Goal: Task Accomplishment & Management: Manage account settings

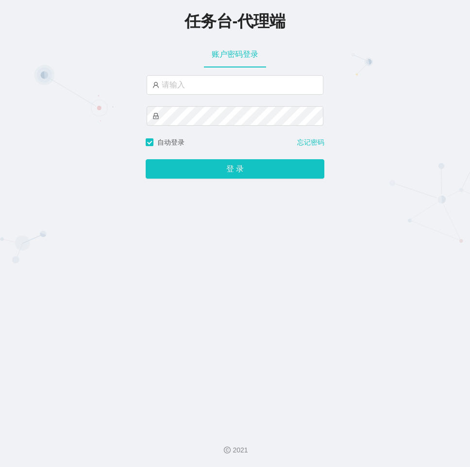
type input "主任"
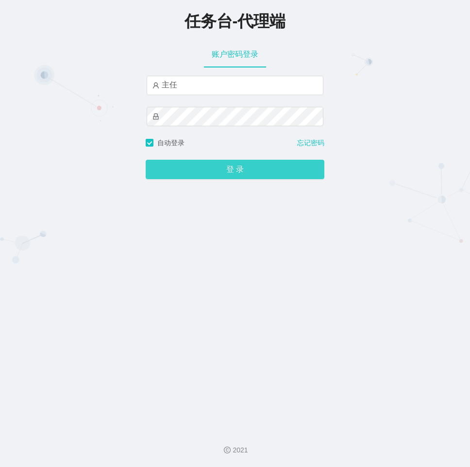
click at [209, 162] on button "登 录" at bounding box center [235, 169] width 179 height 19
click at [198, 165] on button "登 录" at bounding box center [235, 169] width 179 height 19
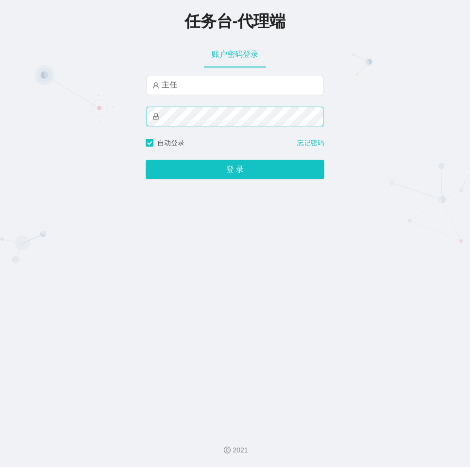
click at [134, 114] on div "任务台-代理端 账户密码登录 主任 自动登录 忘记密码 登 录" at bounding box center [235, 211] width 470 height 422
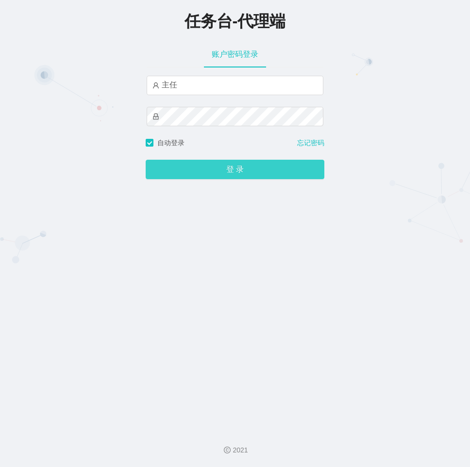
click at [183, 160] on button "登 录" at bounding box center [235, 169] width 179 height 19
click at [217, 167] on button "登 录" at bounding box center [235, 169] width 179 height 19
click at [211, 165] on button "登 录" at bounding box center [235, 169] width 179 height 19
click at [218, 169] on button "登 录" at bounding box center [235, 169] width 179 height 19
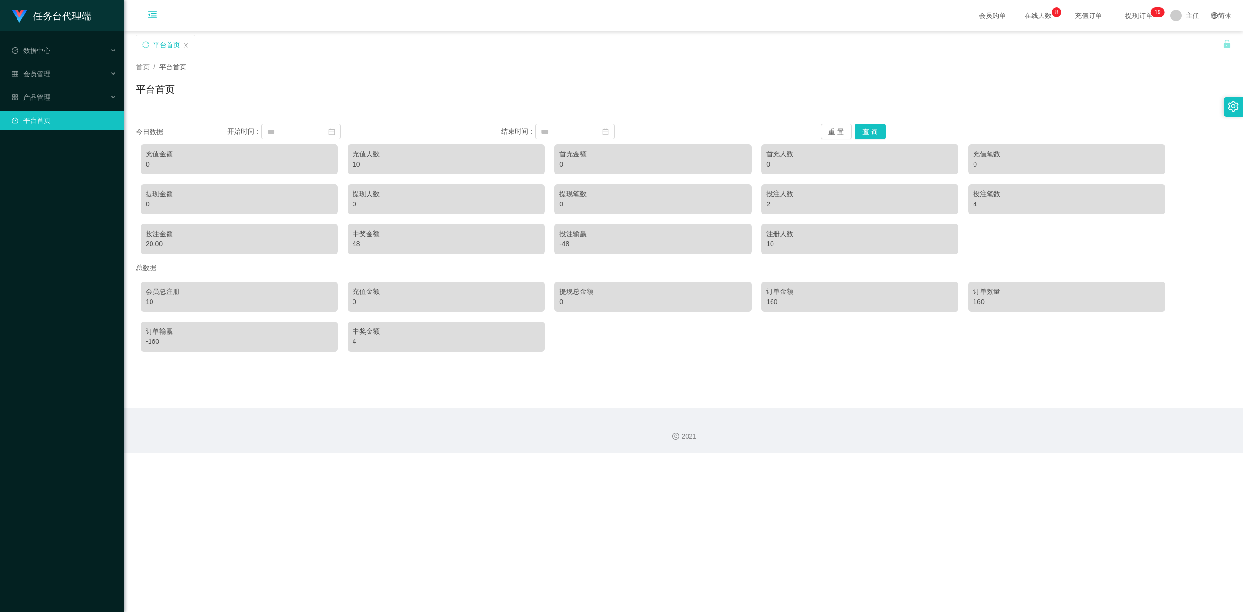
click at [150, 20] on icon "图标: menu-fold" at bounding box center [152, 15] width 33 height 31
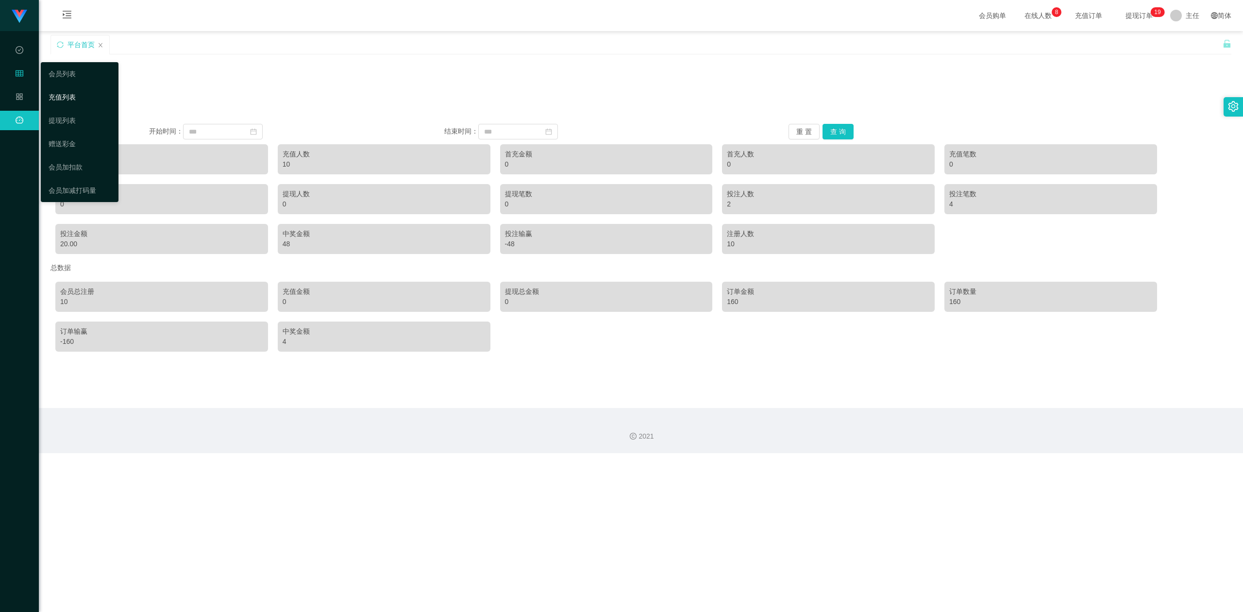
click at [64, 98] on link "充值列表" at bounding box center [80, 96] width 62 height 19
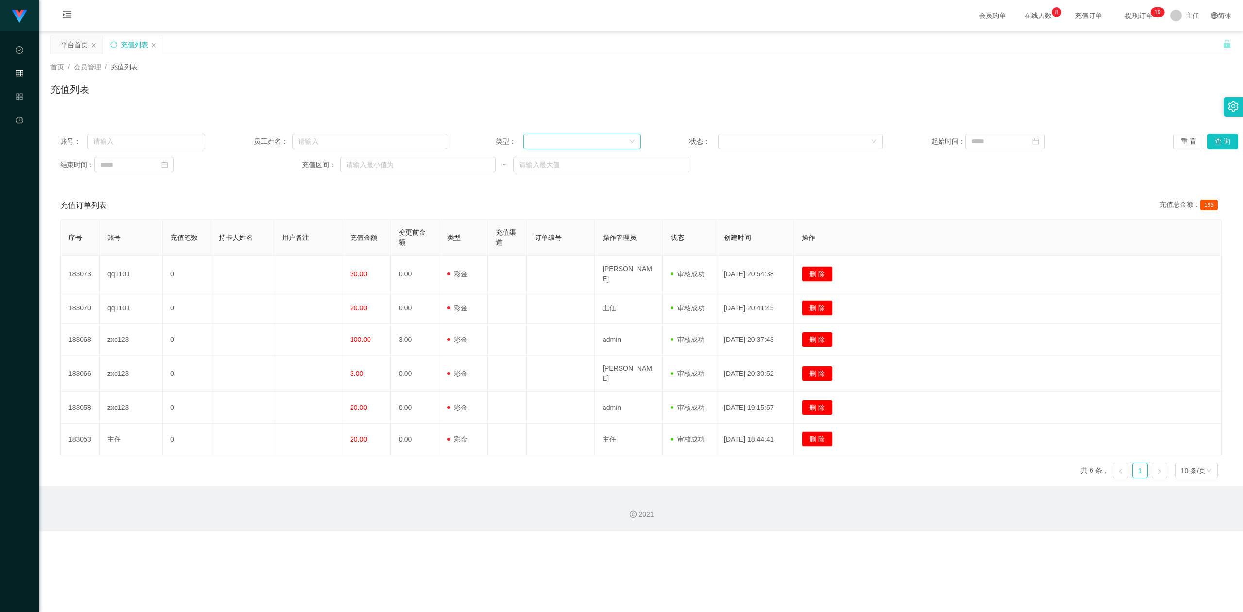
click at [469, 138] on icon "图标: down" at bounding box center [632, 141] width 6 height 6
click at [469, 161] on li "后台充值" at bounding box center [578, 161] width 117 height 16
click at [469, 142] on input at bounding box center [1005, 141] width 80 height 16
click at [469, 158] on link "9月" at bounding box center [1039, 158] width 13 height 19
click at [469, 251] on link "八月" at bounding box center [1027, 249] width 21 height 12
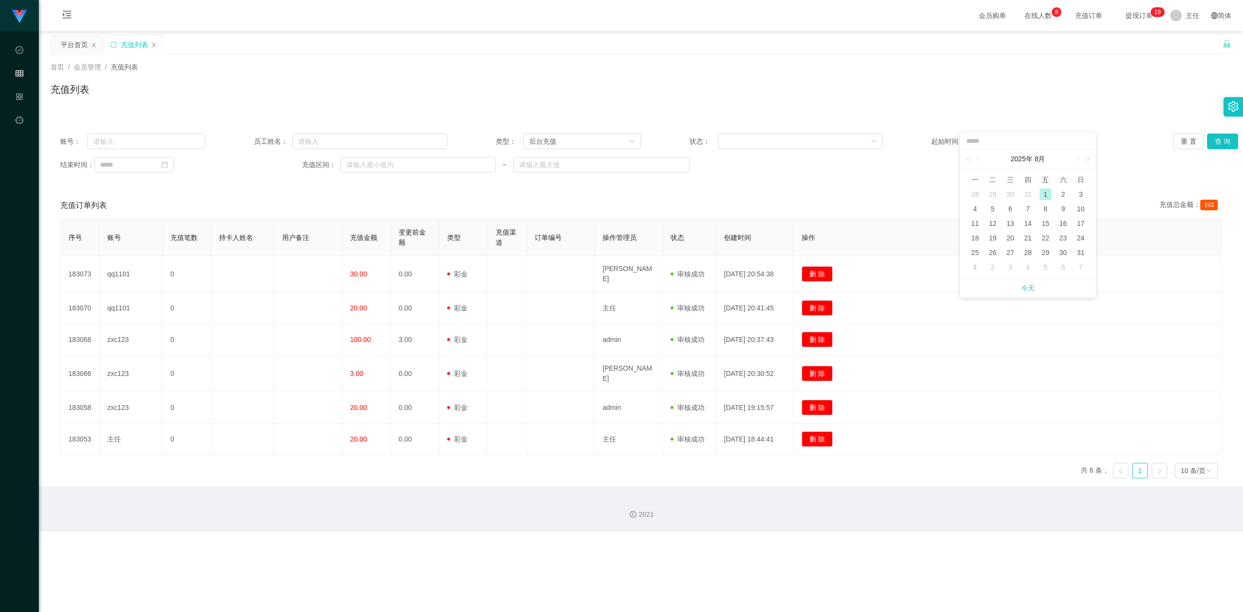
click at [469, 196] on div "1" at bounding box center [1045, 194] width 12 height 12
type input "**********"
click at [159, 164] on input at bounding box center [134, 165] width 80 height 16
click at [173, 182] on link "9月" at bounding box center [174, 181] width 13 height 19
click at [166, 267] on link "八月" at bounding box center [161, 272] width 21 height 12
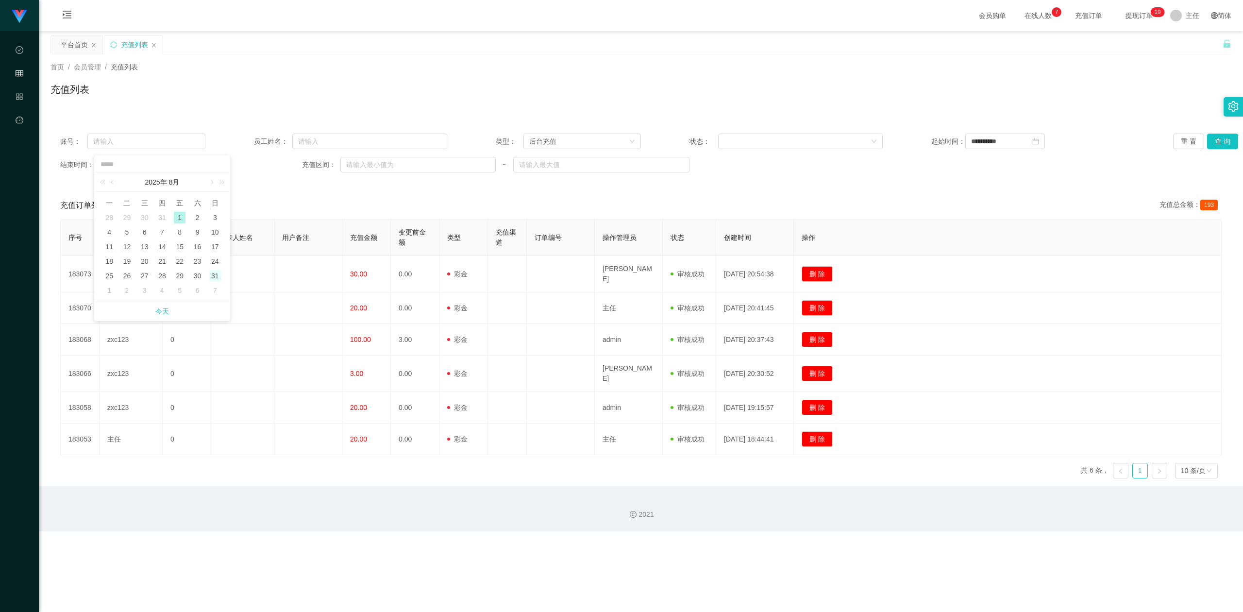
click at [216, 278] on div "31" at bounding box center [215, 276] width 12 height 12
type input "**********"
click at [469, 146] on button "查 询" at bounding box center [1222, 141] width 31 height 16
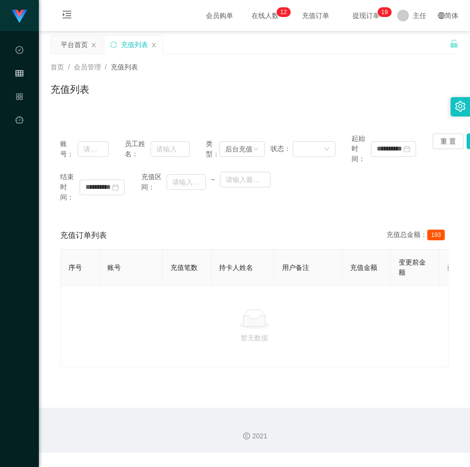
drag, startPoint x: 338, startPoint y: 331, endPoint x: 333, endPoint y: 290, distance: 41.1
click at [339, 329] on div at bounding box center [254, 318] width 372 height 19
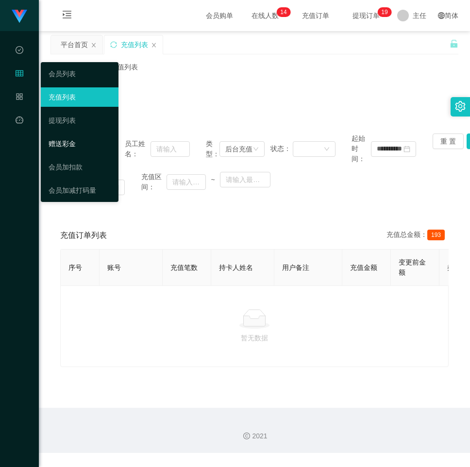
click at [68, 140] on link "赠送彩金" at bounding box center [80, 143] width 62 height 19
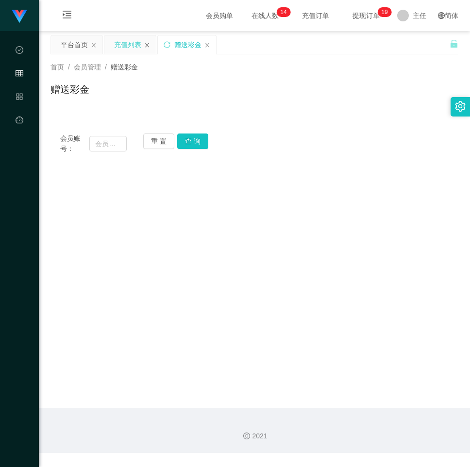
click at [148, 45] on icon "图标: close" at bounding box center [147, 45] width 4 height 4
click at [95, 46] on icon "图标: close" at bounding box center [94, 45] width 6 height 6
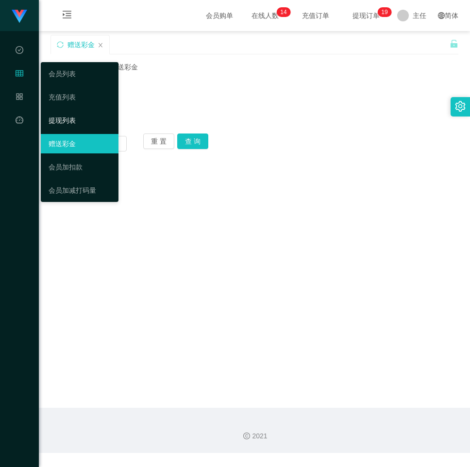
click at [64, 116] on link "提现列表" at bounding box center [80, 120] width 62 height 19
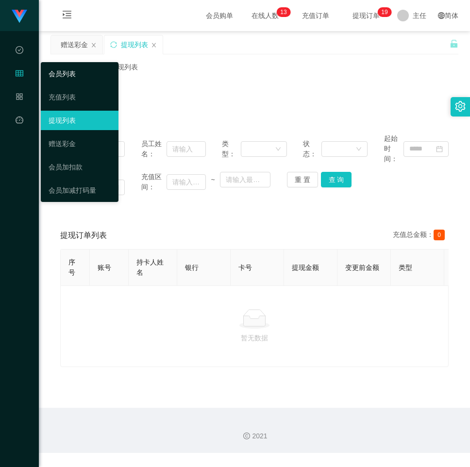
click at [65, 76] on link "会员列表" at bounding box center [80, 73] width 62 height 19
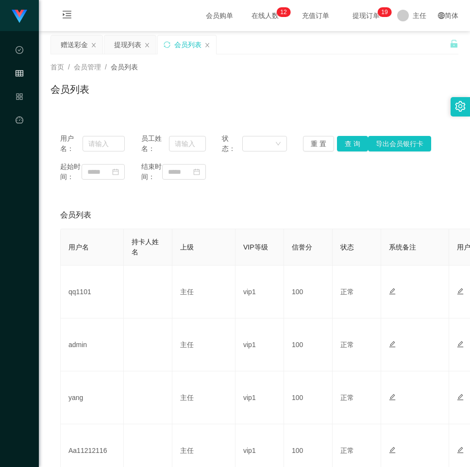
drag, startPoint x: 304, startPoint y: 83, endPoint x: 173, endPoint y: 72, distance: 131.5
click at [303, 83] on div "会员列表" at bounding box center [254, 93] width 408 height 22
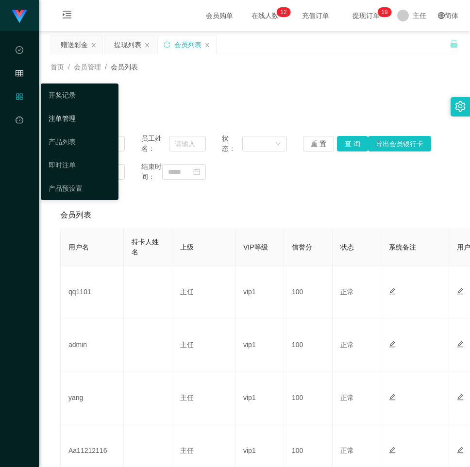
click at [70, 117] on link "注单管理" at bounding box center [80, 118] width 62 height 19
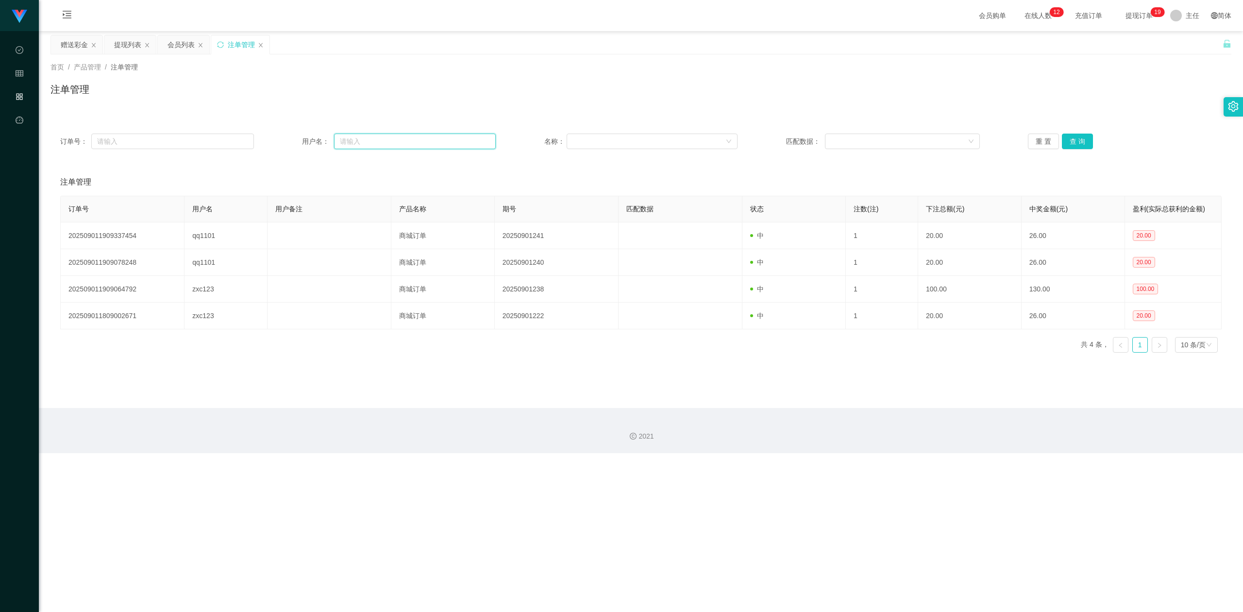
click at [366, 138] on input "text" at bounding box center [415, 141] width 162 height 16
paste input "qq1101"
type input "qq1101"
drag, startPoint x: 1069, startPoint y: 144, endPoint x: 1059, endPoint y: 147, distance: 10.5
click at [469, 144] on button "查 询" at bounding box center [1077, 141] width 31 height 16
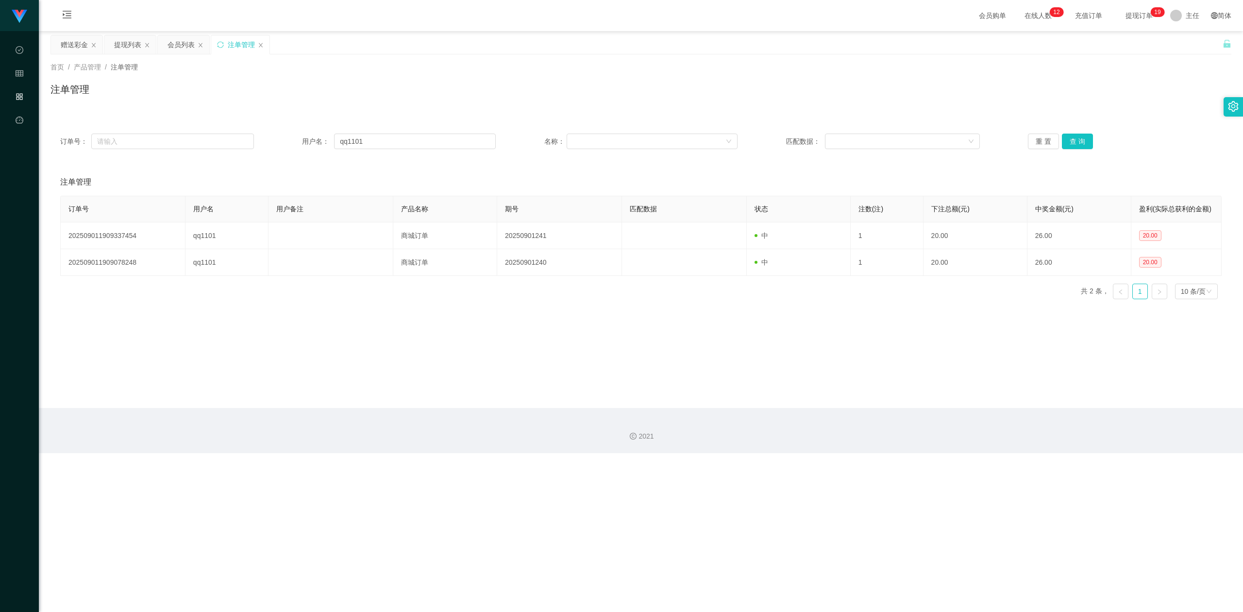
click at [469, 149] on div "订单号： 用户名： qq1101 名称： 匹配数据： 重 置 查 询" at bounding box center [640, 141] width 1180 height 35
click at [469, 142] on button "重 置" at bounding box center [1043, 141] width 31 height 16
click at [80, 43] on div "赠送彩金" at bounding box center [74, 44] width 27 height 18
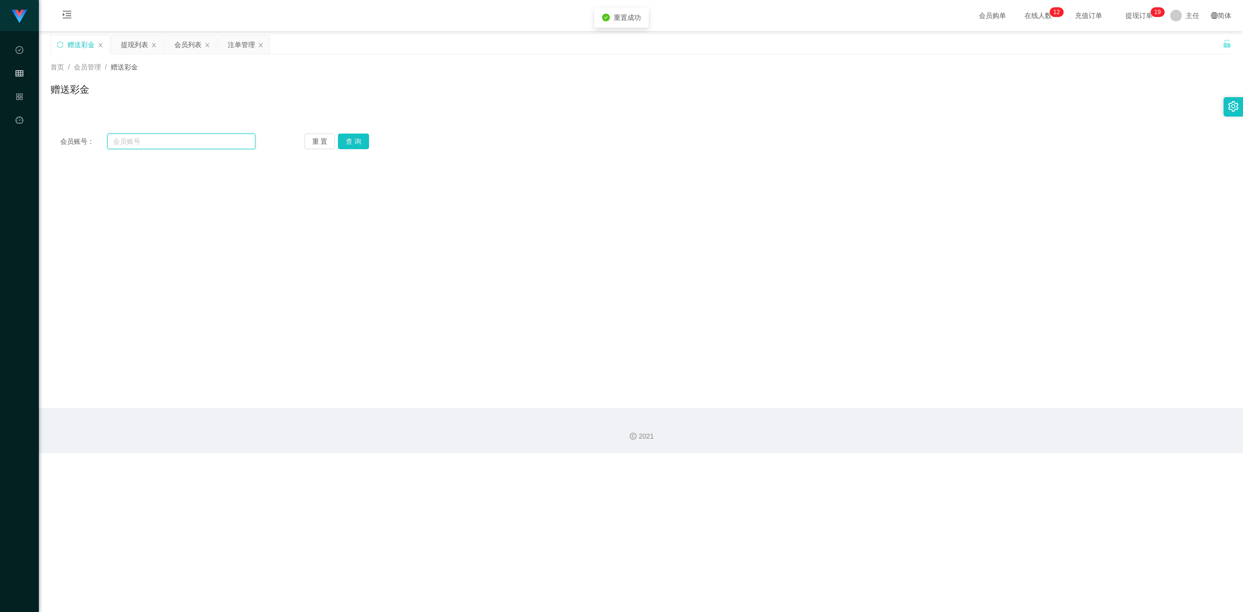
click at [157, 142] on input "text" at bounding box center [181, 141] width 148 height 16
paste input "qq1101"
type input "qq1101"
click at [353, 134] on button "查 询" at bounding box center [353, 141] width 31 height 16
click at [282, 292] on input "text" at bounding box center [324, 293] width 155 height 16
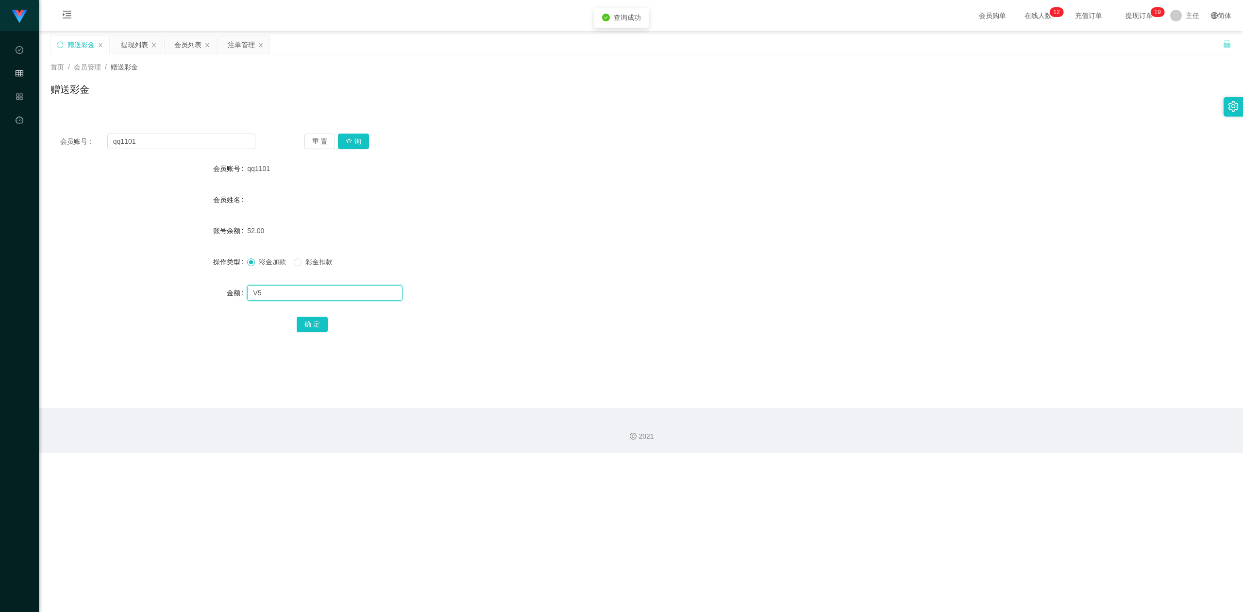
type input "V"
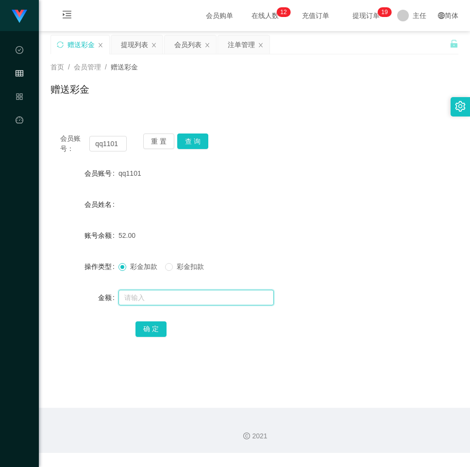
click at [171, 301] on input "text" at bounding box center [195, 298] width 155 height 16
type input "26"
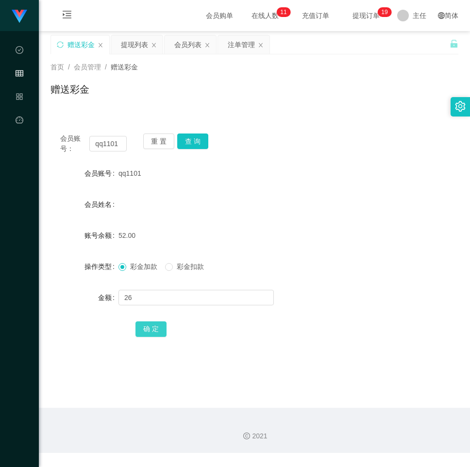
click at [161, 329] on button "确 定" at bounding box center [150, 329] width 31 height 16
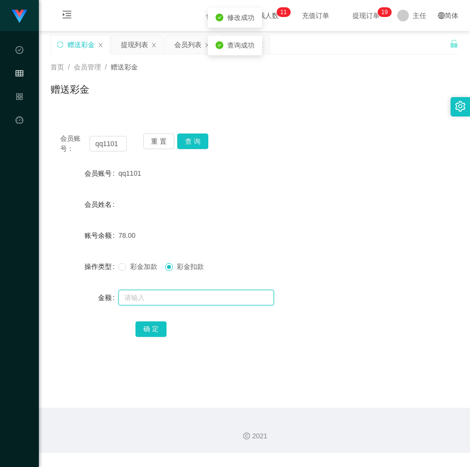
click at [162, 299] on input "text" at bounding box center [195, 298] width 155 height 16
type input "52"
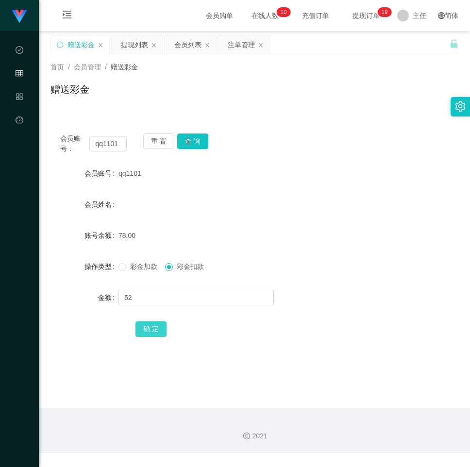
click at [156, 329] on button "确 定" at bounding box center [150, 329] width 31 height 16
click at [140, 270] on span "彩金加款" at bounding box center [143, 267] width 35 height 8
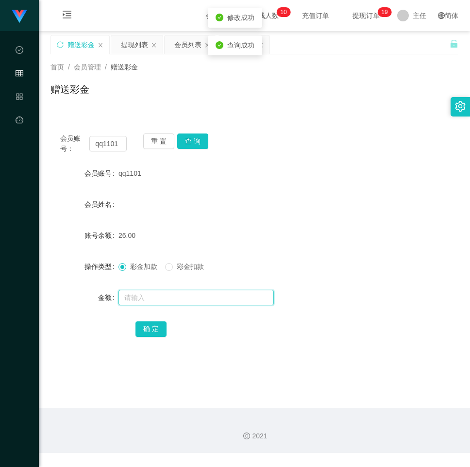
drag, startPoint x: 148, startPoint y: 298, endPoint x: 151, endPoint y: 278, distance: 20.2
click at [148, 298] on input "text" at bounding box center [195, 298] width 155 height 16
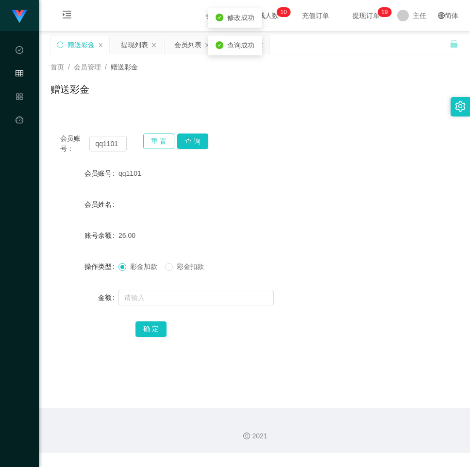
click at [156, 134] on button "重 置" at bounding box center [158, 141] width 31 height 16
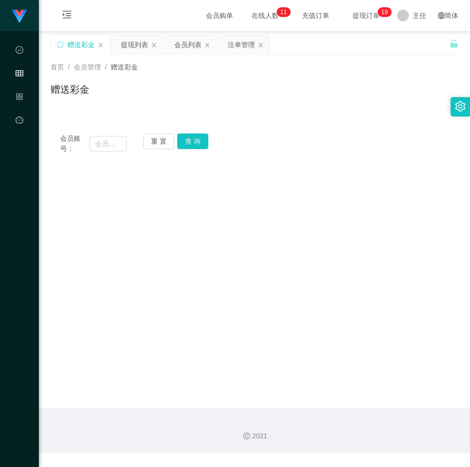
click at [352, 261] on main "关闭左侧 关闭右侧 关闭其它 刷新页面 赠送彩金 提现列表 会员列表 注单管理 首页 / 会员管理 / 赠送彩金 / 赠送彩金 会员账号： 重 置 查 询 会…" at bounding box center [254, 219] width 431 height 377
drag, startPoint x: 117, startPoint y: 142, endPoint x: 165, endPoint y: 144, distance: 48.1
click at [117, 142] on input "text" at bounding box center [107, 144] width 37 height 16
paste input "zz1139"
type input "zz1139"
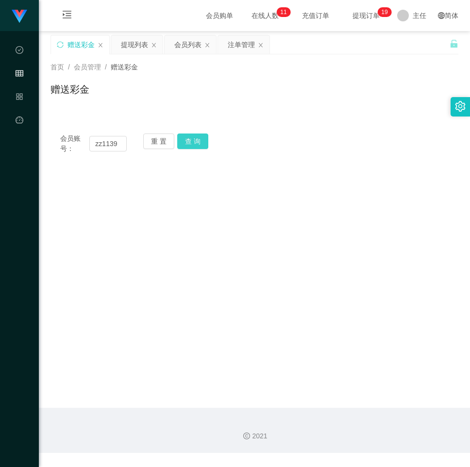
click at [188, 134] on button "查 询" at bounding box center [192, 141] width 31 height 16
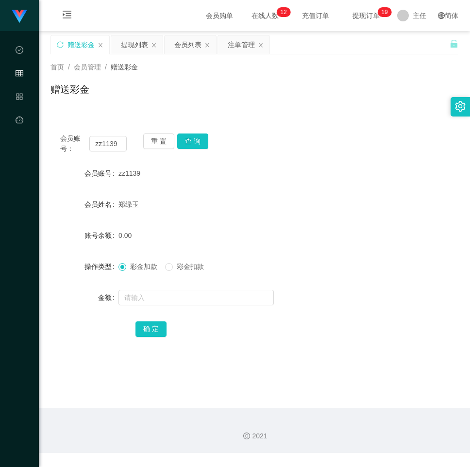
drag, startPoint x: 414, startPoint y: 234, endPoint x: 323, endPoint y: 229, distance: 91.4
click at [411, 233] on div "账号余额 0.00" at bounding box center [254, 235] width 408 height 19
click at [153, 133] on div "会员账号： zz1139 重 置 查 询 会员账号 zz1139 会员姓名 [PERSON_NAME] 账号余额 0.00 操作类型 彩金加款 彩金扣款 金额…" at bounding box center [254, 242] width 408 height 236
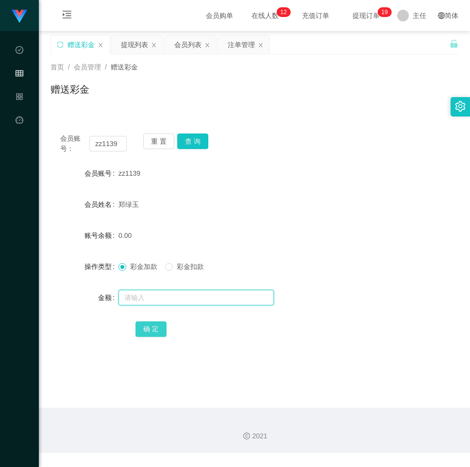
drag, startPoint x: 156, startPoint y: 296, endPoint x: 163, endPoint y: 332, distance: 37.0
click at [156, 296] on input "text" at bounding box center [195, 298] width 155 height 16
type input "3"
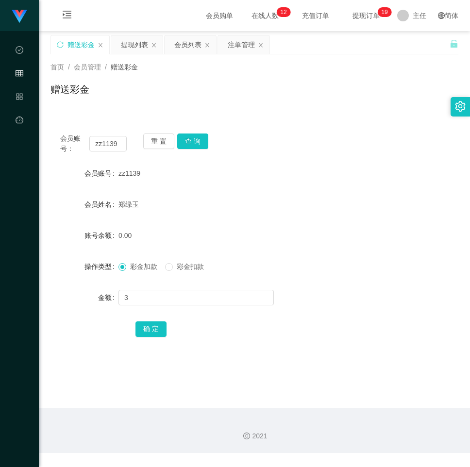
click at [164, 337] on div "确 定" at bounding box center [254, 328] width 238 height 19
click at [142, 323] on button "确 定" at bounding box center [150, 329] width 31 height 16
click at [352, 276] on div "操作类型 彩金加款 彩金扣款" at bounding box center [254, 266] width 408 height 19
drag, startPoint x: 164, startPoint y: 136, endPoint x: 134, endPoint y: 149, distance: 32.6
click at [164, 136] on button "重 置" at bounding box center [158, 141] width 31 height 16
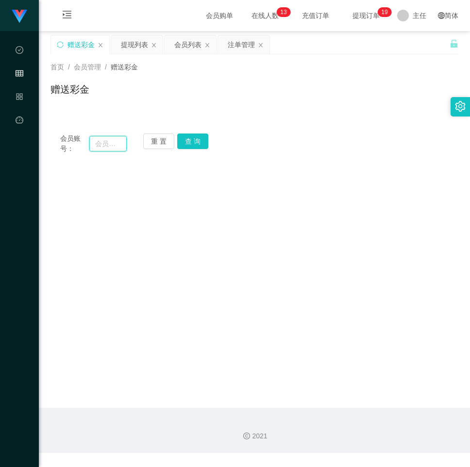
click at [120, 145] on input "text" at bounding box center [107, 144] width 37 height 16
paste input "dong01"
type input "dong01"
click at [183, 147] on button "查 询" at bounding box center [192, 141] width 31 height 16
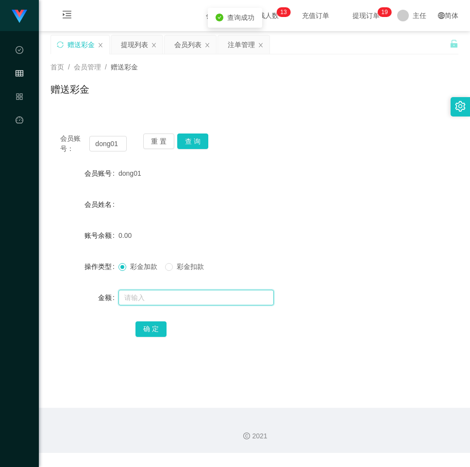
click at [165, 293] on input "text" at bounding box center [195, 298] width 155 height 16
type input "20"
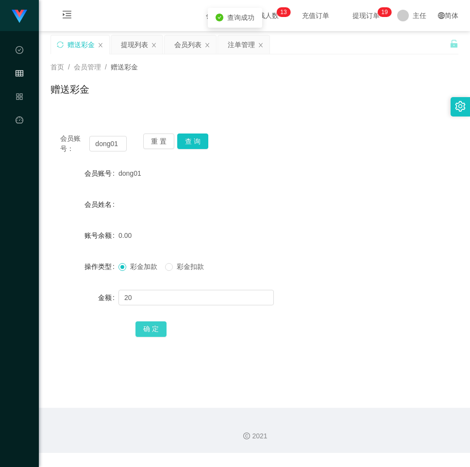
click at [162, 335] on button "确 定" at bounding box center [150, 329] width 31 height 16
click at [342, 249] on form "会员账号 dong01 会员姓名 账号余额 20.00 操作类型 彩金加款 彩金扣款 金额 确 定" at bounding box center [254, 251] width 408 height 175
click at [160, 140] on button "重 置" at bounding box center [158, 141] width 31 height 16
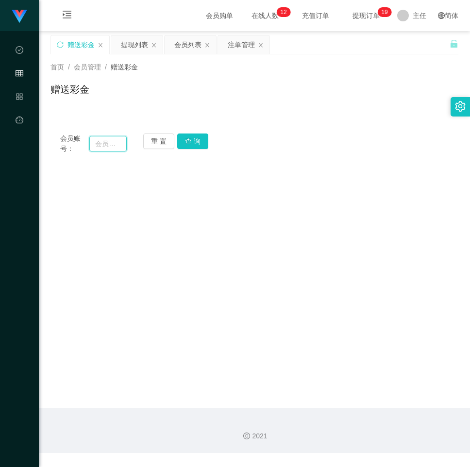
click at [119, 146] on input "text" at bounding box center [107, 144] width 37 height 16
paste input "1234567899"
type input "1234567899"
click at [179, 135] on button "查 询" at bounding box center [192, 141] width 31 height 16
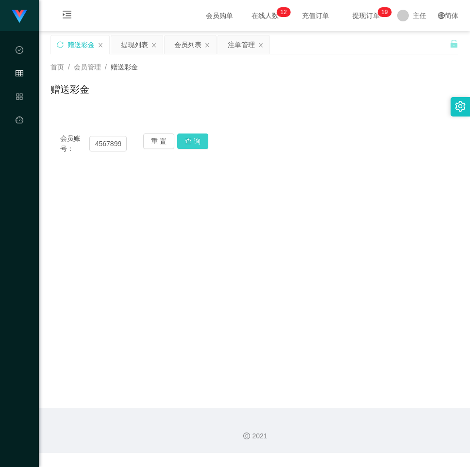
scroll to position [0, 0]
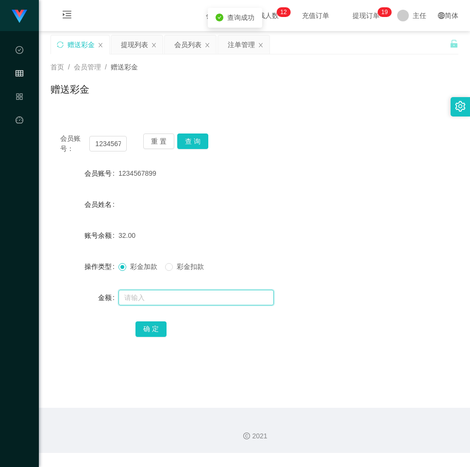
click at [150, 305] on input "text" at bounding box center [195, 298] width 155 height 16
click at [172, 304] on input "text" at bounding box center [195, 298] width 155 height 16
type input "6"
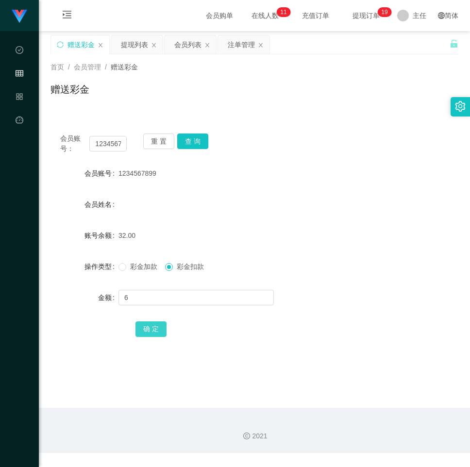
click at [152, 331] on button "确 定" at bounding box center [150, 329] width 31 height 16
click at [156, 141] on button "重 置" at bounding box center [158, 141] width 31 height 16
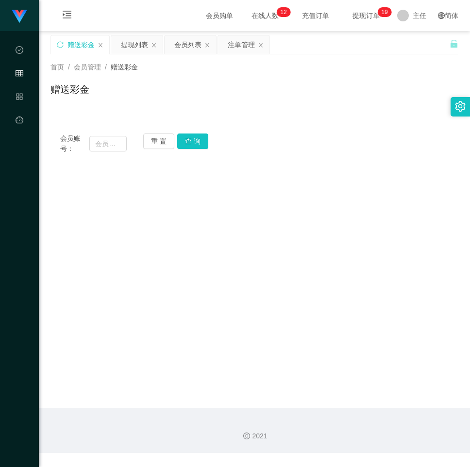
click at [367, 195] on main "关闭左侧 关闭右侧 关闭其它 刷新页面 赠送彩金 提现列表 会员列表 注单管理 首页 / 会员管理 / 赠送彩金 / 赠送彩金 会员账号： 重 置 查 询 会…" at bounding box center [254, 219] width 431 height 377
click at [126, 147] on div "会员账号： 重 置 查 询" at bounding box center [254, 143] width 408 height 20
click at [120, 145] on input "text" at bounding box center [107, 144] width 37 height 16
paste input "1234567899"
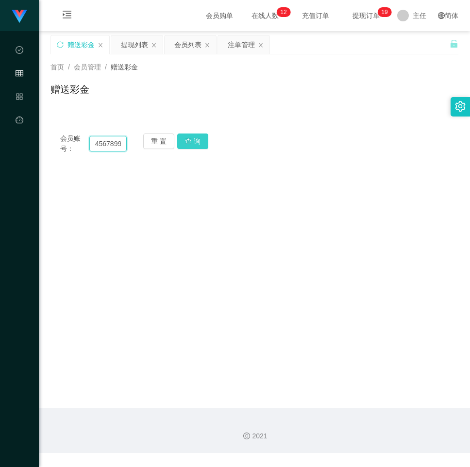
type input "1234567899"
drag, startPoint x: 194, startPoint y: 142, endPoint x: 187, endPoint y: 168, distance: 27.1
click at [194, 142] on button "查 询" at bounding box center [192, 141] width 31 height 16
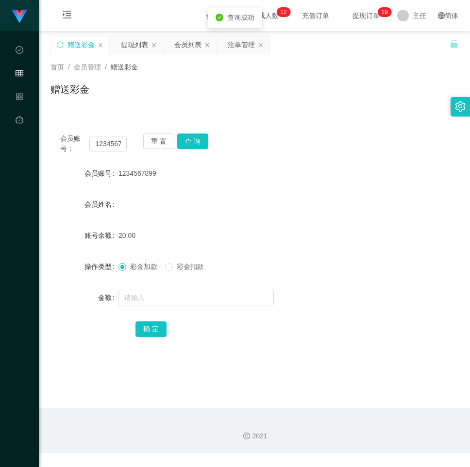
click at [175, 269] on span "彩金扣款" at bounding box center [190, 267] width 35 height 8
drag, startPoint x: 146, startPoint y: 294, endPoint x: 147, endPoint y: 303, distance: 9.8
click at [146, 301] on input "text" at bounding box center [195, 298] width 155 height 16
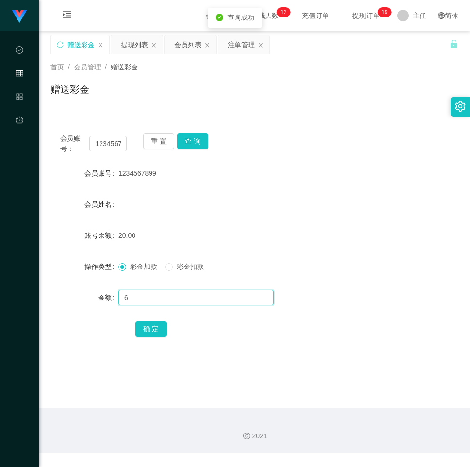
type input "6"
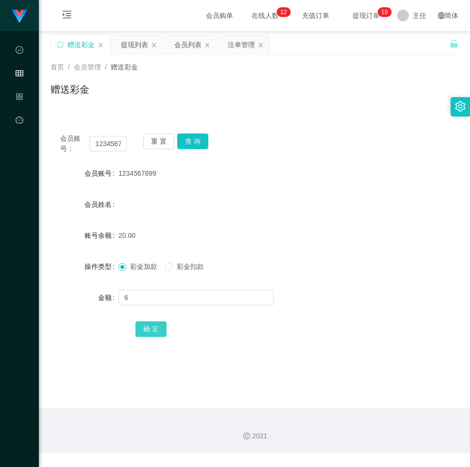
drag, startPoint x: 150, startPoint y: 339, endPoint x: 157, endPoint y: 323, distance: 17.4
click at [150, 336] on div "会员账号： 1234567899 重 置 查 询 会员账号 1234567899 会员姓名 账号余额 20.00 操作类型 彩金加款 彩金扣款 金额 6 确 定" at bounding box center [254, 242] width 408 height 236
click at [157, 323] on button "确 定" at bounding box center [150, 329] width 31 height 16
click at [383, 216] on form "会员账号 1234567899 会员姓名 账号余额 26.00 操作类型 彩金加款 彩金扣款 金额 确 定" at bounding box center [254, 251] width 408 height 175
click at [132, 39] on div "提现列表" at bounding box center [134, 44] width 27 height 18
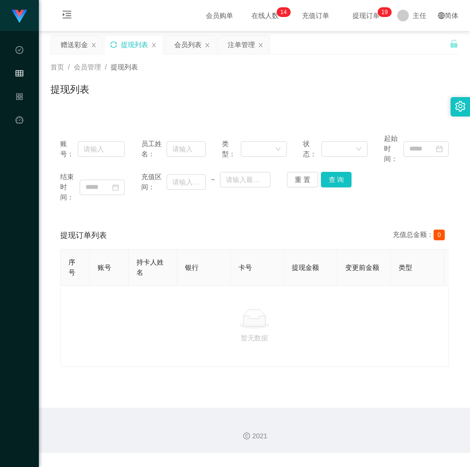
click at [116, 44] on icon "图标: sync" at bounding box center [113, 44] width 7 height 7
click at [352, 80] on div "首页 / 会员管理 / 提现列表 / 提现列表" at bounding box center [254, 83] width 408 height 42
click at [116, 45] on icon "图标: sync" at bounding box center [113, 44] width 7 height 7
click at [356, 87] on div "提现列表" at bounding box center [254, 93] width 408 height 22
click at [114, 44] on icon "图标: sync" at bounding box center [113, 44] width 7 height 7
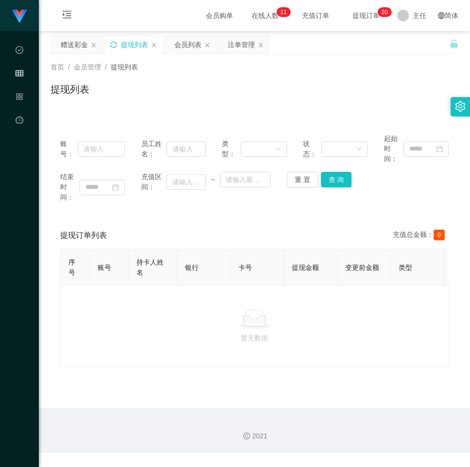
drag, startPoint x: 358, startPoint y: 210, endPoint x: 352, endPoint y: 207, distance: 7.2
click at [358, 210] on div "账号： 员工姓名： 类型： 状态： 起始时间： 结束时间： 充值区间： ~ 重 置 查 询" at bounding box center [254, 168] width 408 height 88
click at [68, 41] on div "赠送彩金" at bounding box center [74, 44] width 27 height 18
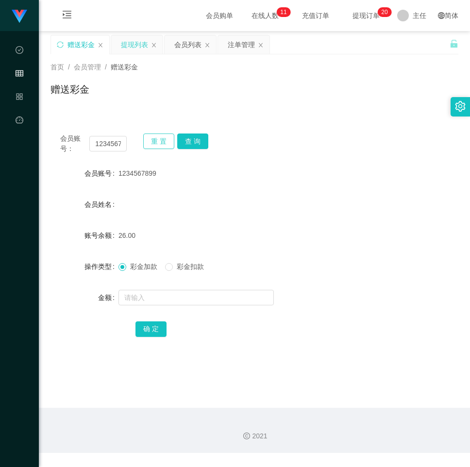
click at [164, 140] on button "重 置" at bounding box center [158, 141] width 31 height 16
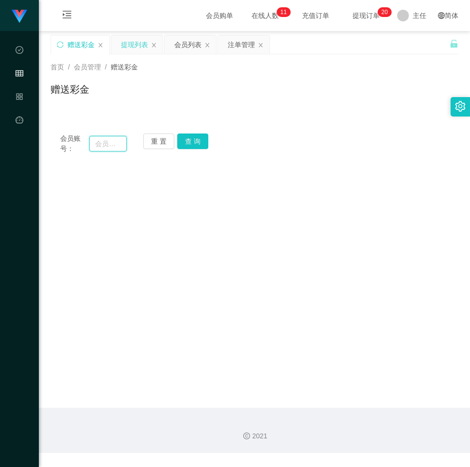
click at [112, 144] on input "text" at bounding box center [107, 144] width 37 height 16
paste input "g131131"
type input "g131131"
drag, startPoint x: 195, startPoint y: 138, endPoint x: 195, endPoint y: 189, distance: 51.0
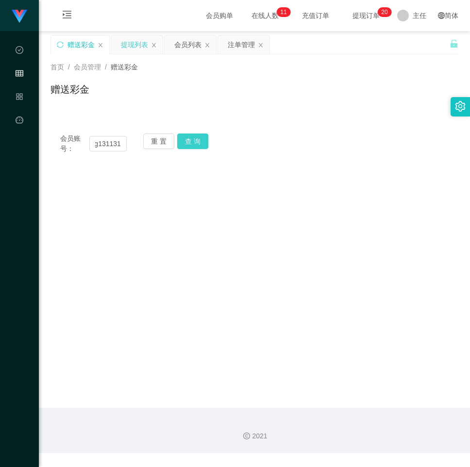
click at [195, 138] on button "查 询" at bounding box center [192, 141] width 31 height 16
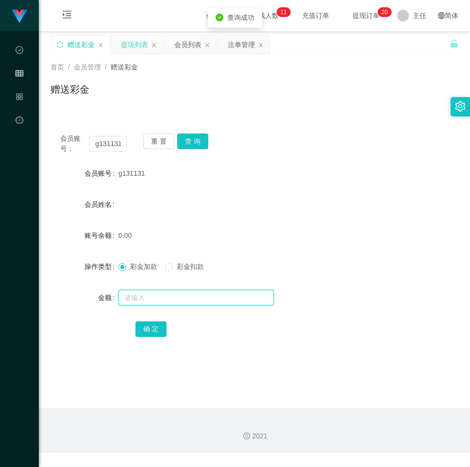
click at [169, 303] on input "text" at bounding box center [195, 298] width 155 height 16
type input "20"
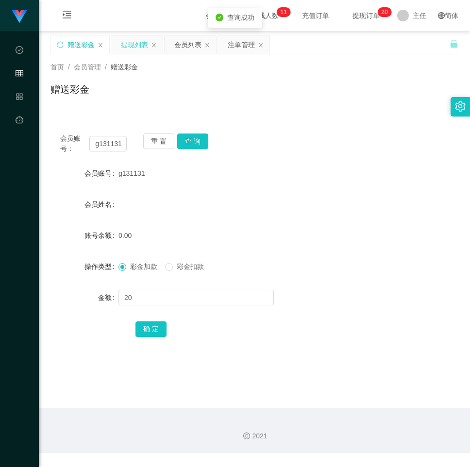
click at [159, 340] on div "会员账号： g131131 重 置 查 询 会员账号 g131131 会员姓名 账号余额 0.00 操作类型 彩金加款 彩金扣款 金额 20 确 定" at bounding box center [254, 242] width 408 height 236
click at [158, 332] on button "确 定" at bounding box center [150, 329] width 31 height 16
drag, startPoint x: 451, startPoint y: 200, endPoint x: 328, endPoint y: 202, distance: 122.8
click at [447, 200] on main "关闭左侧 关闭右侧 关闭其它 刷新页面 赠送彩金 提现列表 会员列表 注单管理 首页 / 会员管理 / 赠送彩金 / 赠送彩金 会员账号： g131131 重…" at bounding box center [254, 219] width 431 height 377
drag, startPoint x: 154, startPoint y: 140, endPoint x: 109, endPoint y: 134, distance: 45.0
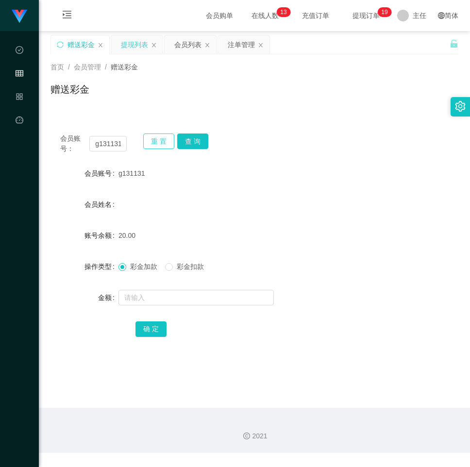
click at [153, 139] on button "重 置" at bounding box center [158, 141] width 31 height 16
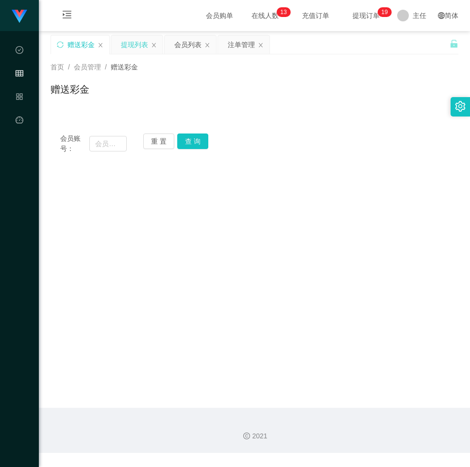
click at [106, 134] on div "会员账号：" at bounding box center [93, 143] width 66 height 20
click at [93, 142] on input "text" at bounding box center [107, 144] width 37 height 16
paste input "1234567899"
type input "1234567899"
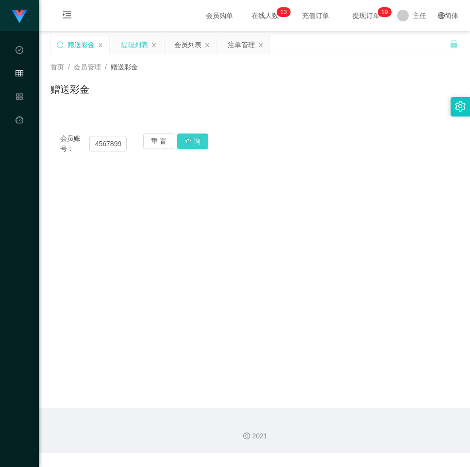
click at [193, 140] on button "查 询" at bounding box center [192, 141] width 31 height 16
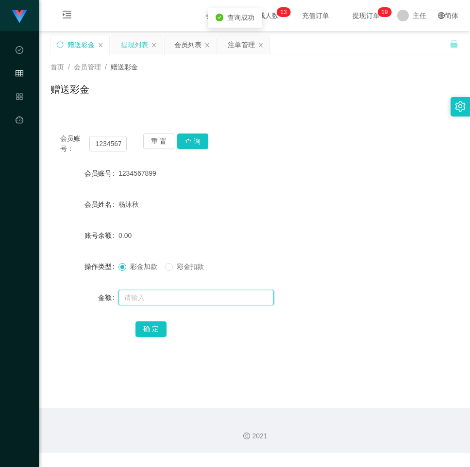
click at [158, 303] on input "text" at bounding box center [195, 298] width 155 height 16
type input "3"
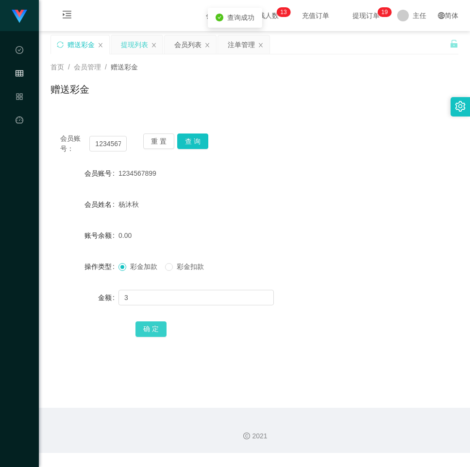
click at [158, 336] on button "确 定" at bounding box center [150, 329] width 31 height 16
drag, startPoint x: 393, startPoint y: 220, endPoint x: 190, endPoint y: 42, distance: 269.9
click at [393, 216] on form "会员账号 1234567899 会员姓名 [PERSON_NAME]余额 3.00 操作类型 彩金加款 彩金扣款 金额 确 定" at bounding box center [254, 251] width 408 height 175
click at [139, 42] on div "提现列表" at bounding box center [134, 44] width 27 height 18
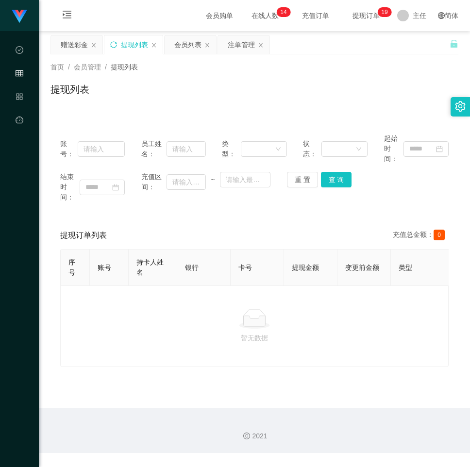
click at [114, 43] on icon "图标: sync" at bounding box center [113, 44] width 7 height 7
click at [373, 327] on div at bounding box center [254, 318] width 372 height 19
click at [77, 45] on div "赠送彩金" at bounding box center [74, 44] width 27 height 18
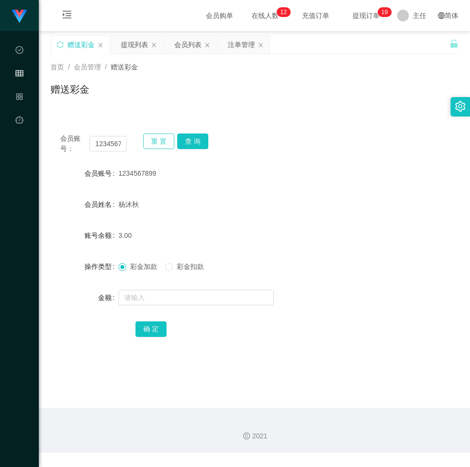
click at [158, 143] on button "重 置" at bounding box center [158, 141] width 31 height 16
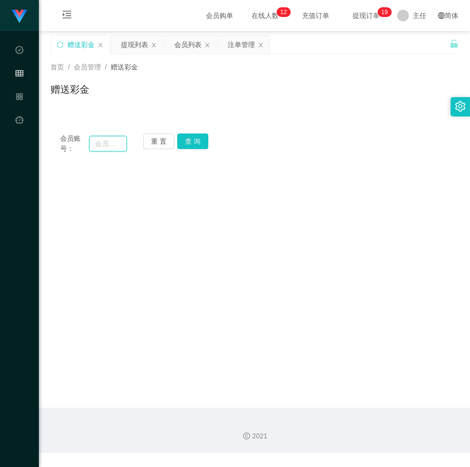
drag, startPoint x: 119, startPoint y: 150, endPoint x: 141, endPoint y: 152, distance: 21.4
click at [119, 150] on input "text" at bounding box center [107, 144] width 37 height 16
paste input "qq1149"
type input "qq1149"
click at [180, 136] on button "查 询" at bounding box center [192, 141] width 31 height 16
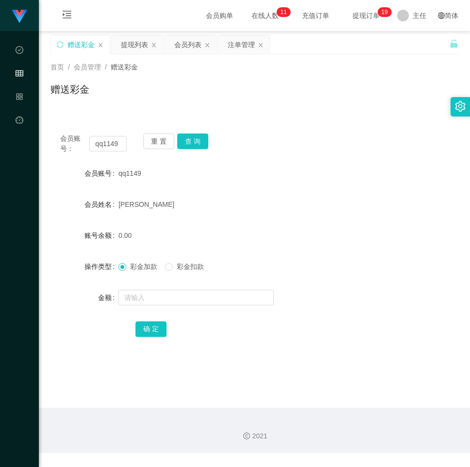
drag, startPoint x: 314, startPoint y: 100, endPoint x: 266, endPoint y: 154, distance: 71.9
click at [315, 101] on div "赠送彩金" at bounding box center [254, 93] width 408 height 22
click at [160, 142] on button "重 置" at bounding box center [158, 141] width 31 height 16
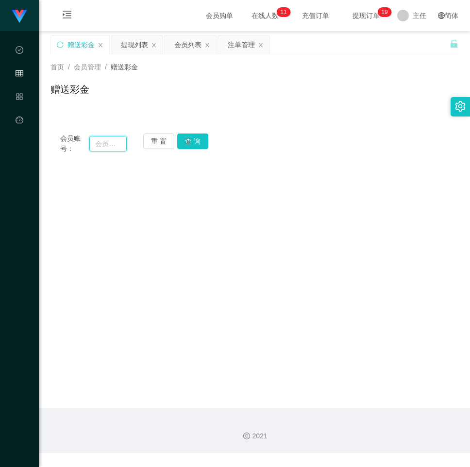
click at [110, 144] on input "text" at bounding box center [107, 144] width 37 height 16
paste input "qweqwe112233"
type input "qweqwe112233"
click at [197, 140] on button "查 询" at bounding box center [192, 141] width 31 height 16
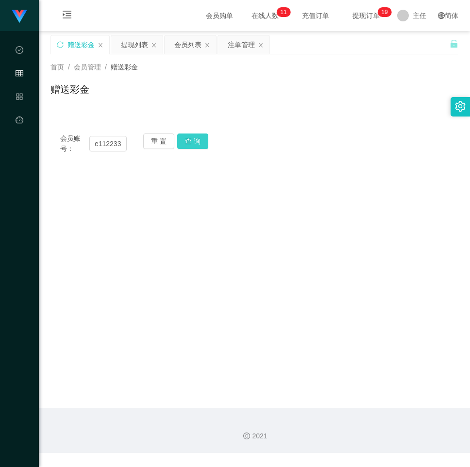
scroll to position [0, 0]
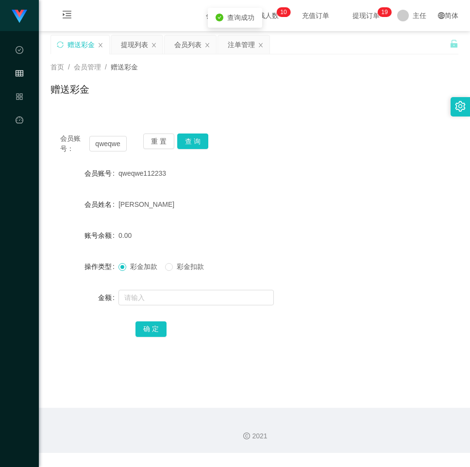
click at [178, 307] on div at bounding box center [237, 297] width 238 height 19
click at [177, 301] on input "text" at bounding box center [195, 298] width 155 height 16
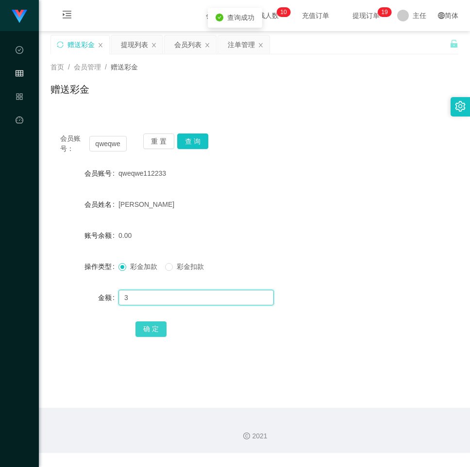
type input "3"
drag, startPoint x: 152, startPoint y: 330, endPoint x: 142, endPoint y: 348, distance: 20.2
click at [152, 330] on button "确 定" at bounding box center [150, 329] width 31 height 16
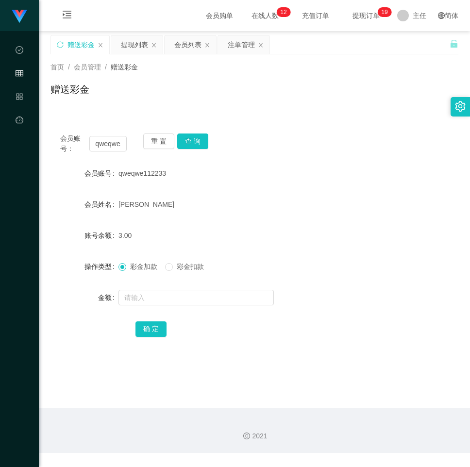
click at [383, 213] on div "会员姓名 [PERSON_NAME]" at bounding box center [254, 204] width 408 height 19
drag, startPoint x: 160, startPoint y: 135, endPoint x: 134, endPoint y: 146, distance: 28.0
click at [160, 135] on button "重 置" at bounding box center [158, 141] width 31 height 16
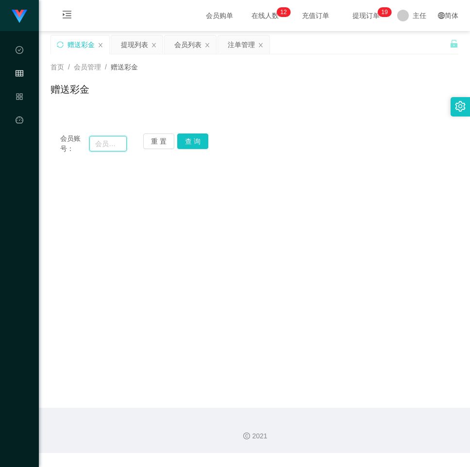
click at [117, 143] on input "text" at bounding box center [107, 144] width 37 height 16
paste input "aaa666"
type input "aaa666"
click at [179, 139] on button "查 询" at bounding box center [192, 141] width 31 height 16
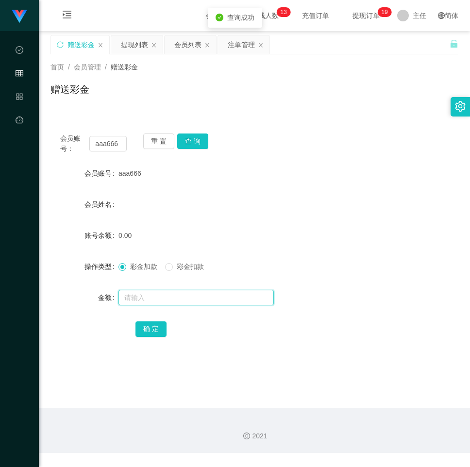
click at [170, 292] on input "text" at bounding box center [195, 298] width 155 height 16
type input "20"
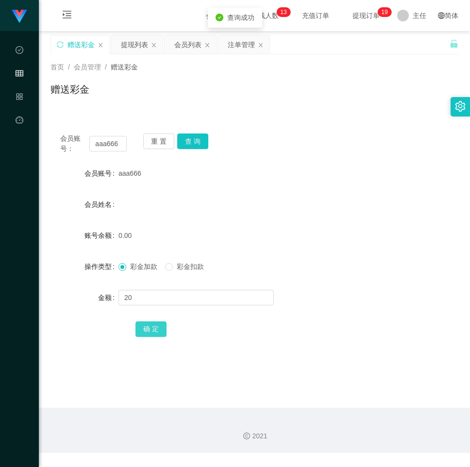
click at [156, 325] on button "确 定" at bounding box center [150, 329] width 31 height 16
click at [437, 152] on div "会员账号： aaa666 重 置 查 询" at bounding box center [254, 143] width 408 height 20
click at [153, 136] on button "重 置" at bounding box center [158, 141] width 31 height 16
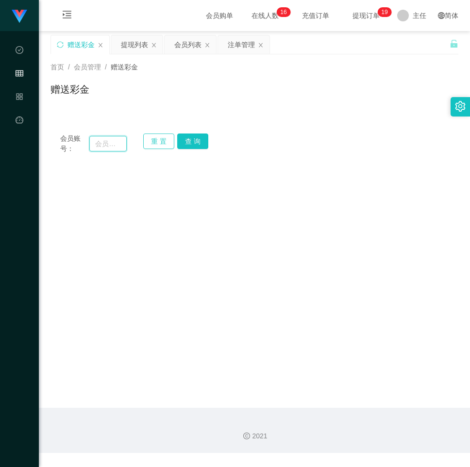
drag, startPoint x: 111, startPoint y: 149, endPoint x: 160, endPoint y: 149, distance: 49.5
click at [109, 149] on input "text" at bounding box center [107, 144] width 37 height 16
paste input "222333588"
type input "222333588"
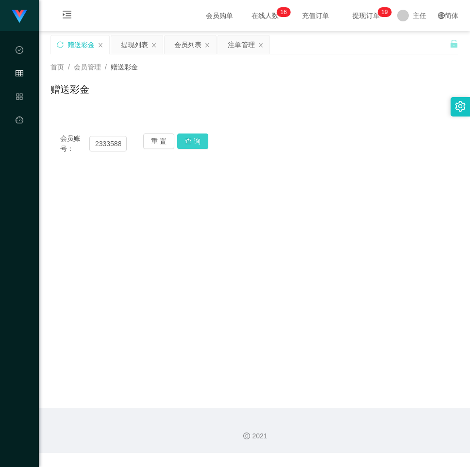
click at [186, 142] on button "查 询" at bounding box center [192, 141] width 31 height 16
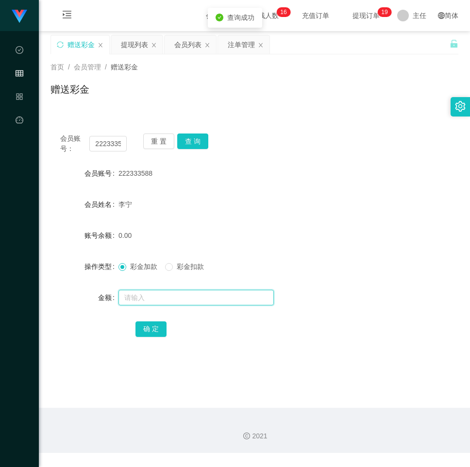
click at [154, 292] on input "text" at bounding box center [195, 298] width 155 height 16
type input "3"
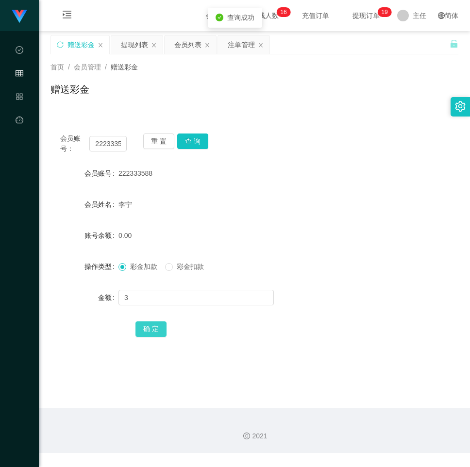
click at [160, 322] on button "确 定" at bounding box center [150, 329] width 31 height 16
click at [373, 159] on div "会员账号： 222333588 重 置 查 询 会员账号 222333588 会员姓名 [PERSON_NAME] 账号余额 3.00 操作类型 彩金加款 彩…" at bounding box center [254, 242] width 408 height 236
click at [154, 142] on button "重 置" at bounding box center [158, 141] width 31 height 16
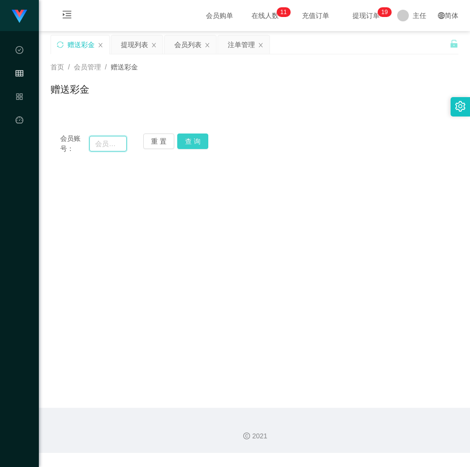
drag, startPoint x: 109, startPoint y: 146, endPoint x: 183, endPoint y: 146, distance: 73.3
click at [113, 146] on input "text" at bounding box center [107, 144] width 37 height 16
paste input "huahua"
type input "huahua"
drag, startPoint x: 203, startPoint y: 144, endPoint x: 191, endPoint y: 138, distance: 13.0
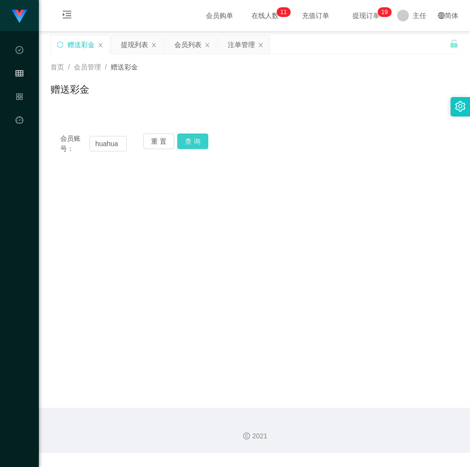
click at [191, 138] on button "查 询" at bounding box center [192, 141] width 31 height 16
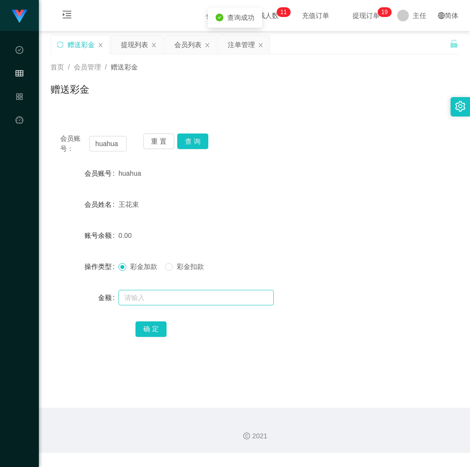
drag, startPoint x: 160, startPoint y: 314, endPoint x: 164, endPoint y: 301, distance: 12.7
click at [162, 308] on form "会员账号 huahua 会员姓名 王花束 账号余额 0.00 操作类型 彩金加款 彩金扣款 金额 确 定" at bounding box center [254, 251] width 408 height 175
click at [164, 301] on input "text" at bounding box center [195, 298] width 155 height 16
type input "3"
click at [150, 327] on button "确 定" at bounding box center [150, 329] width 31 height 16
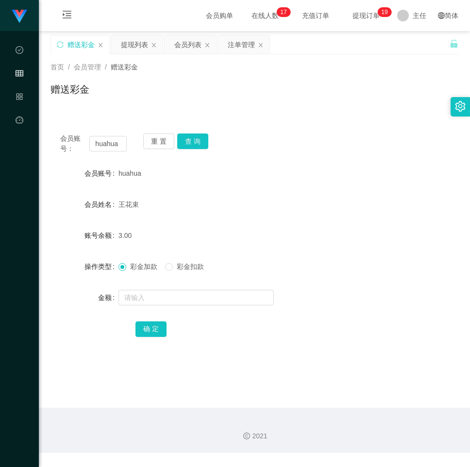
click at [373, 173] on div "会员账号 huahua" at bounding box center [254, 173] width 408 height 19
click at [164, 144] on button "重 置" at bounding box center [158, 141] width 31 height 16
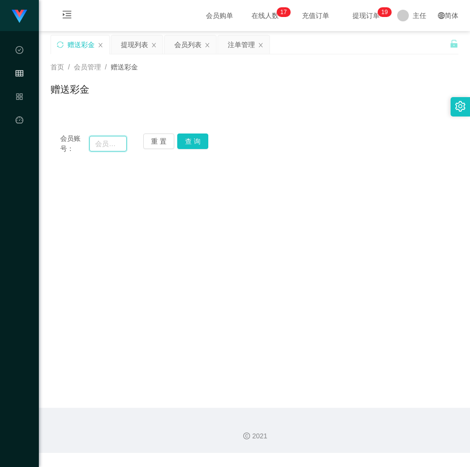
click at [118, 144] on input "text" at bounding box center [107, 144] width 37 height 16
paste input "g131131"
type input "g131131"
drag, startPoint x: 184, startPoint y: 127, endPoint x: 197, endPoint y: 143, distance: 19.7
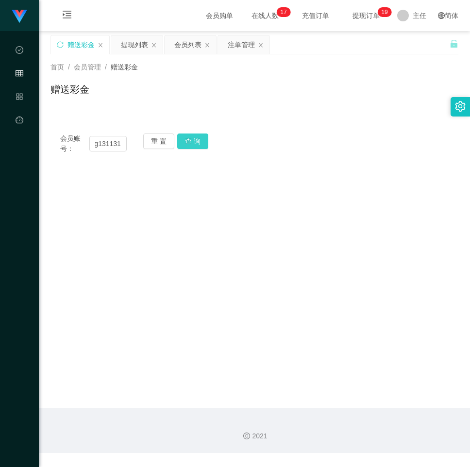
click at [185, 131] on div "会员账号： g131131 重 置 查 询 会员账号 huahua 会员姓名 王花束 账号余额 3.00 操作类型 彩金加款 彩金扣款 金额 确 定" at bounding box center [254, 144] width 408 height 40
click at [197, 142] on button "查 询" at bounding box center [192, 141] width 31 height 16
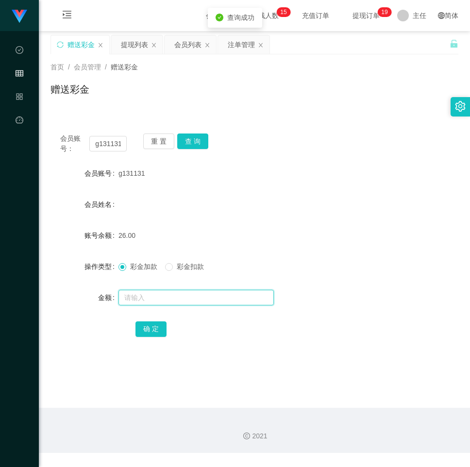
click at [157, 303] on input "text" at bounding box center [195, 298] width 155 height 16
type input "3"
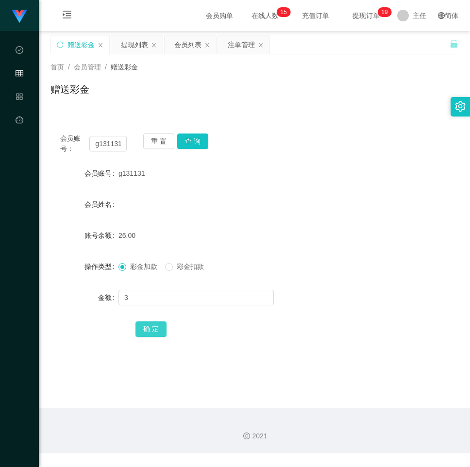
click at [148, 329] on button "确 定" at bounding box center [150, 329] width 31 height 16
click at [155, 140] on button "重 置" at bounding box center [158, 141] width 31 height 16
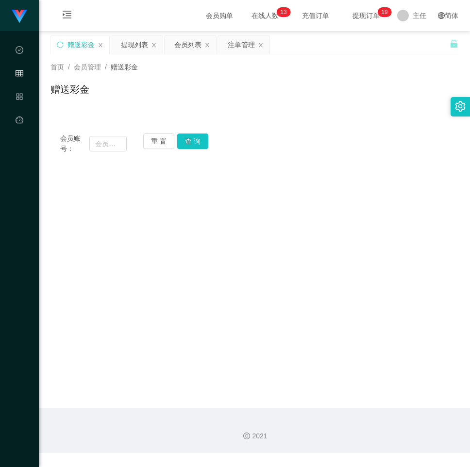
click at [344, 221] on main "关闭左侧 关闭右侧 关闭其它 刷新页面 赠送彩金 提现列表 会员列表 注单管理 首页 / 会员管理 / 赠送彩金 / 赠送彩金 会员账号： 重 置 查 询 会…" at bounding box center [254, 219] width 431 height 377
drag, startPoint x: 431, startPoint y: 285, endPoint x: 311, endPoint y: 243, distance: 127.7
click at [430, 283] on main "关闭左侧 关闭右侧 关闭其它 刷新页面 赠送彩金 提现列表 会员列表 注单管理 首页 / 会员管理 / 赠送彩金 / 赠送彩金 会员账号： 重 置 查 询 会…" at bounding box center [254, 219] width 431 height 377
click at [119, 148] on input "text" at bounding box center [107, 144] width 37 height 16
paste input "aa1122"
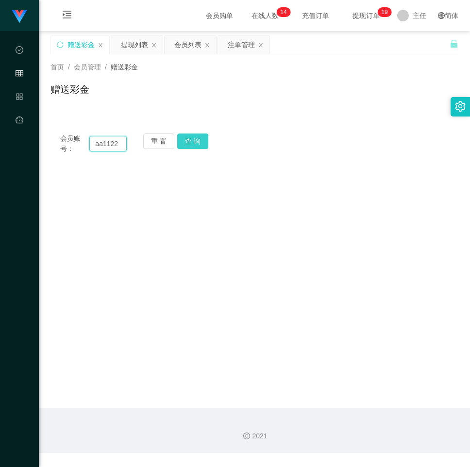
type input "aa1122"
click at [183, 139] on button "查 询" at bounding box center [192, 141] width 31 height 16
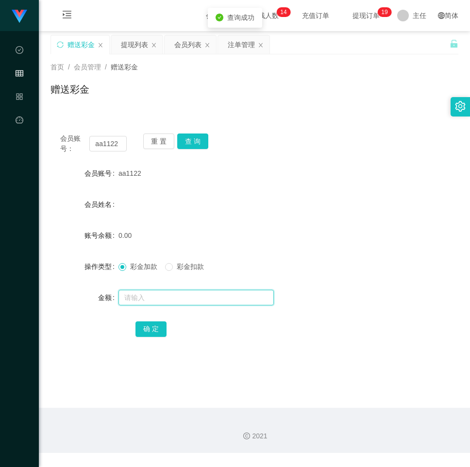
click at [166, 304] on input "text" at bounding box center [195, 298] width 155 height 16
type input "20"
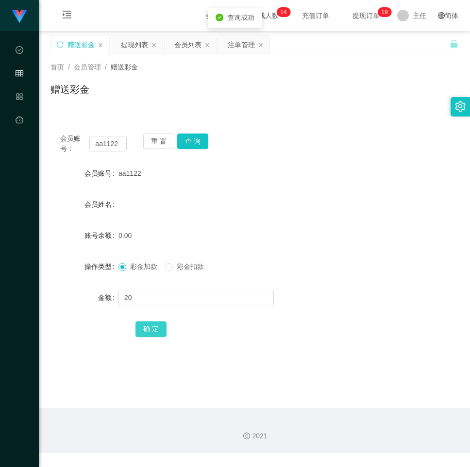
drag, startPoint x: 157, startPoint y: 331, endPoint x: 22, endPoint y: 261, distance: 151.7
click at [157, 331] on button "确 定" at bounding box center [150, 329] width 31 height 16
drag, startPoint x: 379, startPoint y: 203, endPoint x: 199, endPoint y: 180, distance: 181.6
click at [371, 202] on div "会员姓名" at bounding box center [254, 204] width 408 height 19
click at [150, 137] on button "重 置" at bounding box center [158, 141] width 31 height 16
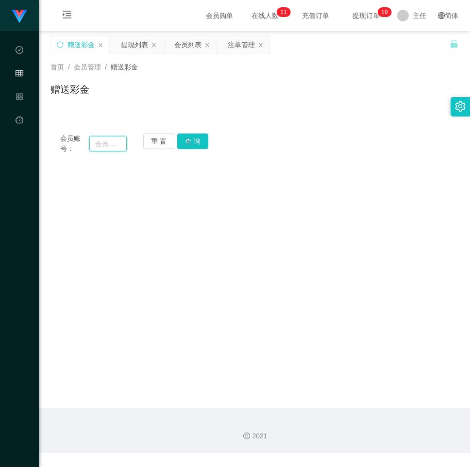
drag, startPoint x: 97, startPoint y: 148, endPoint x: 122, endPoint y: 148, distance: 25.2
click at [97, 148] on input "text" at bounding box center [107, 144] width 37 height 16
paste input "qwe530530"
type input "qwe530530"
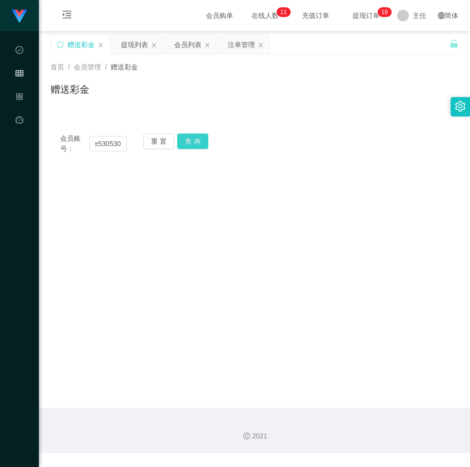
click at [190, 134] on button "查 询" at bounding box center [192, 141] width 31 height 16
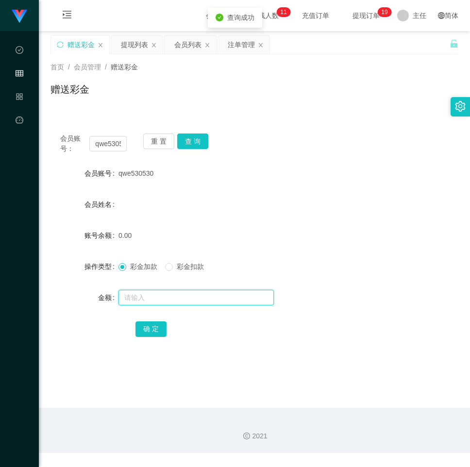
click at [164, 298] on input "text" at bounding box center [195, 298] width 155 height 16
type input "20"
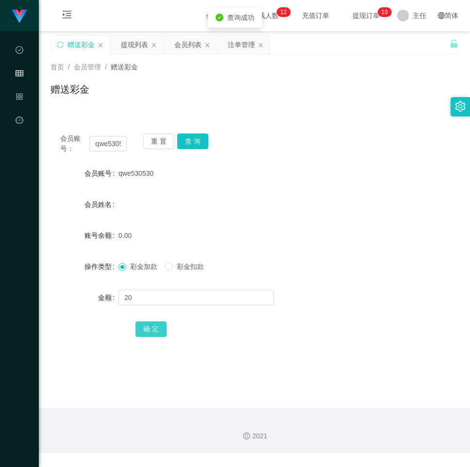
drag, startPoint x: 155, startPoint y: 323, endPoint x: 142, endPoint y: 327, distance: 13.7
click at [155, 323] on button "确 定" at bounding box center [150, 329] width 31 height 16
drag, startPoint x: 354, startPoint y: 164, endPoint x: 288, endPoint y: 102, distance: 90.6
click at [354, 164] on div "会员账号 qwe530530" at bounding box center [254, 173] width 408 height 19
click at [191, 40] on div "会员列表" at bounding box center [187, 44] width 27 height 18
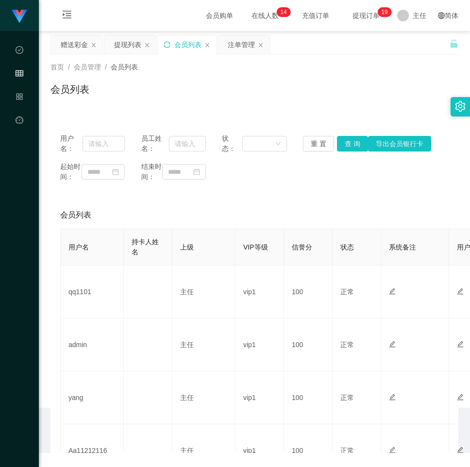
click at [167, 44] on icon "图标: sync" at bounding box center [167, 44] width 7 height 7
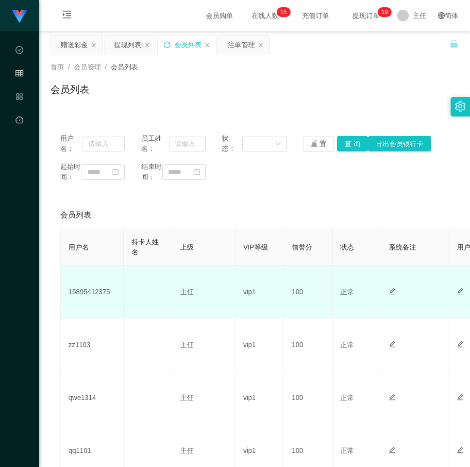
click at [86, 303] on td "15895412375" at bounding box center [92, 292] width 63 height 53
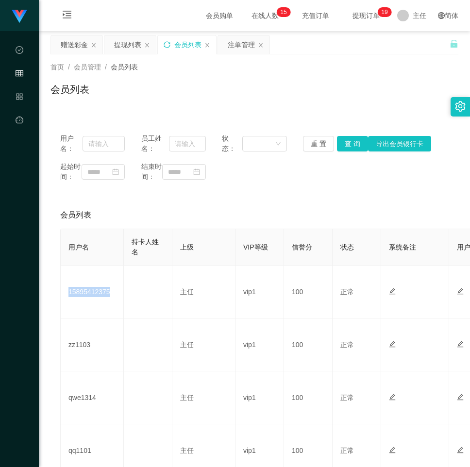
copy td "15895412375"
click at [73, 49] on div "赠送彩金" at bounding box center [74, 44] width 27 height 18
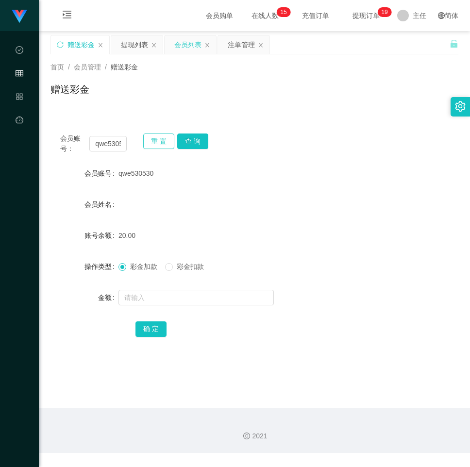
click at [154, 141] on button "重 置" at bounding box center [158, 141] width 31 height 16
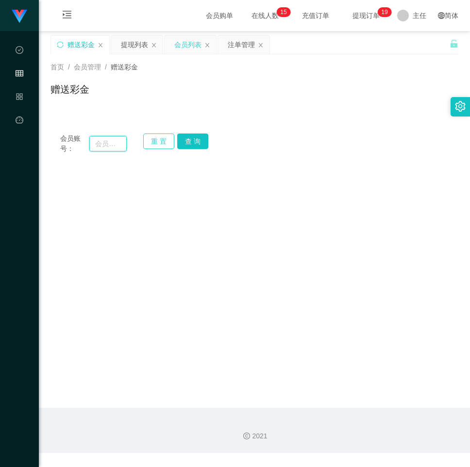
drag, startPoint x: 122, startPoint y: 146, endPoint x: 142, endPoint y: 146, distance: 19.9
click at [122, 146] on input "text" at bounding box center [107, 144] width 37 height 16
paste input "15895412375"
type input "15895412375"
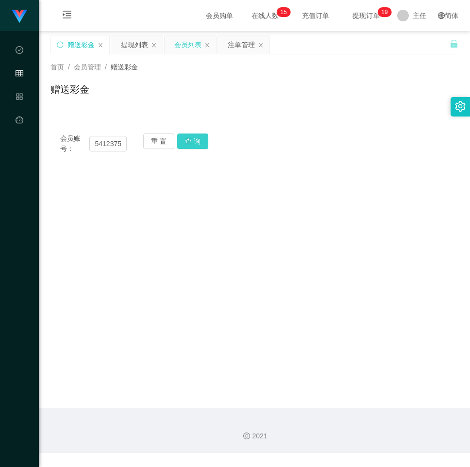
click at [183, 136] on button "查 询" at bounding box center [192, 141] width 31 height 16
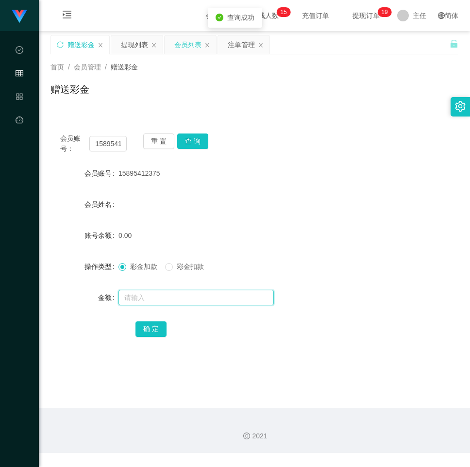
click at [155, 290] on input "text" at bounding box center [195, 298] width 155 height 16
type input "20"
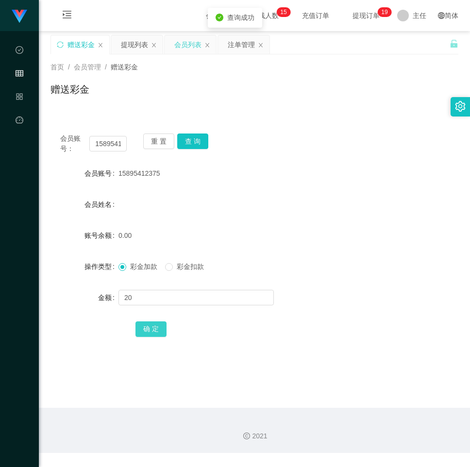
drag, startPoint x: 158, startPoint y: 330, endPoint x: 28, endPoint y: 309, distance: 132.3
click at [157, 330] on button "确 定" at bounding box center [150, 329] width 31 height 16
click at [187, 45] on div "会员列表" at bounding box center [187, 44] width 27 height 18
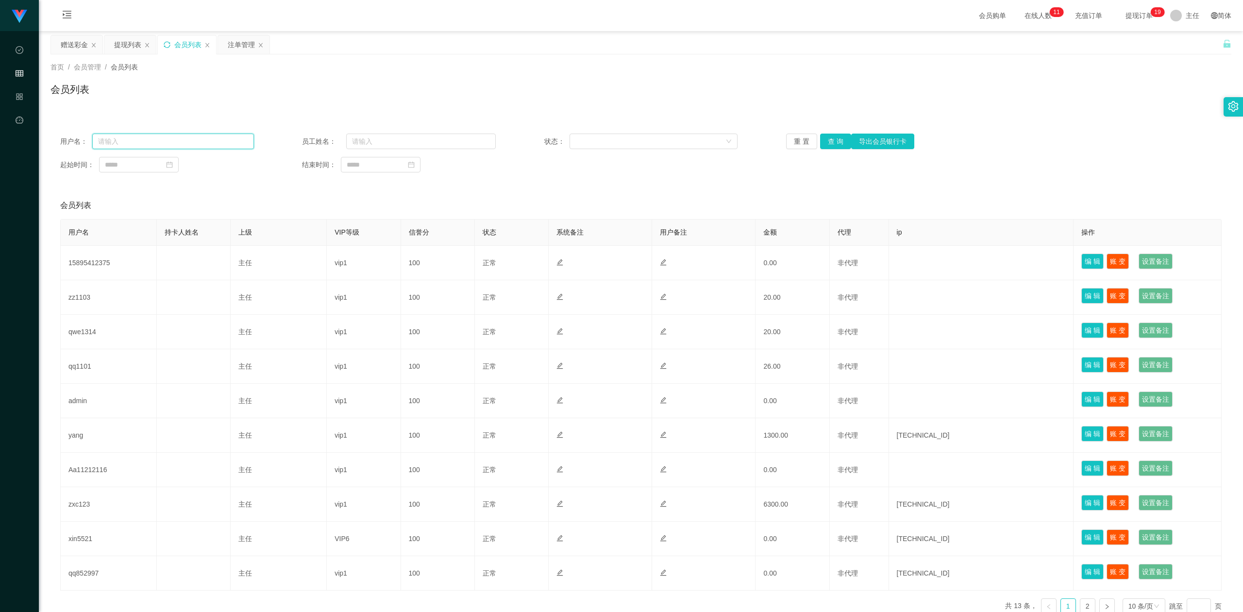
click at [195, 139] on input "text" at bounding box center [173, 141] width 162 height 16
paste input "13586921335"
type input "13586921335"
click at [469, 136] on button "查 询" at bounding box center [835, 141] width 31 height 16
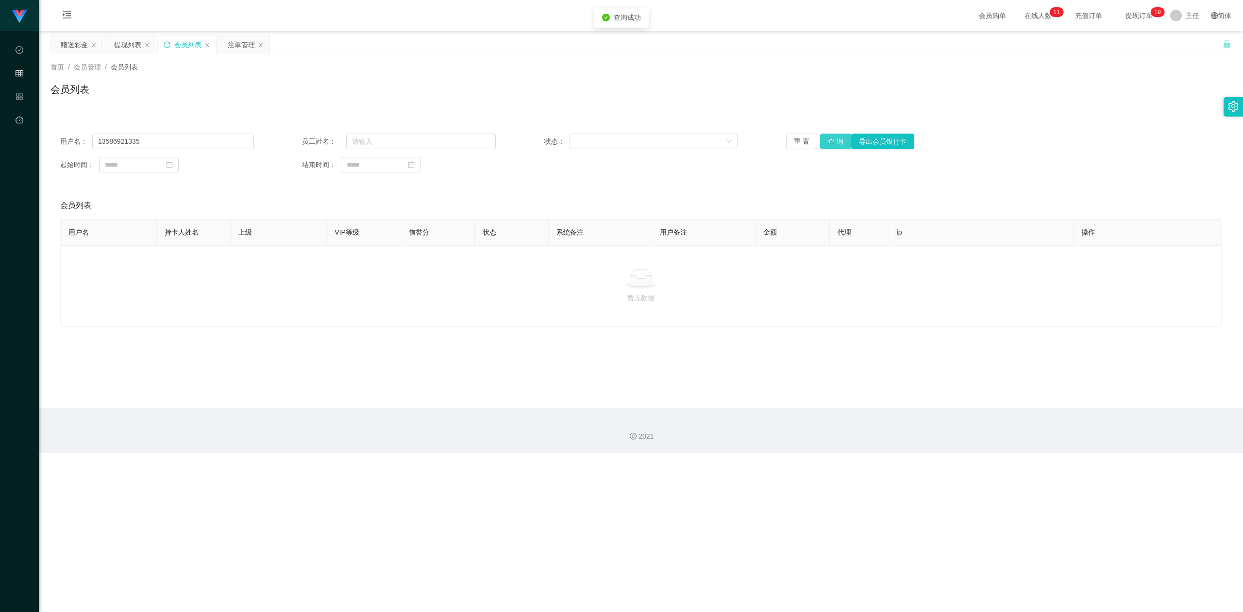
click at [469, 142] on button "查 询" at bounding box center [835, 141] width 31 height 16
click at [469, 138] on button "重 置" at bounding box center [801, 141] width 31 height 16
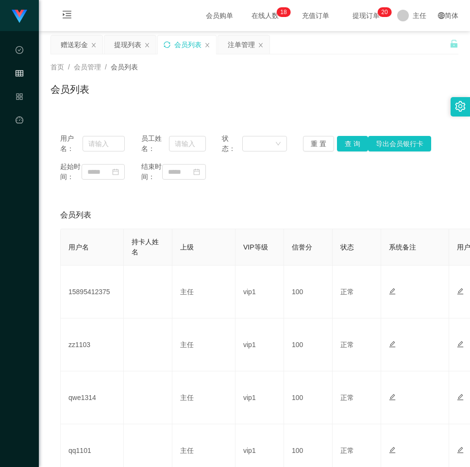
click at [380, 98] on div "会员列表" at bounding box center [254, 93] width 408 height 22
click at [74, 45] on div "赠送彩金" at bounding box center [74, 44] width 27 height 18
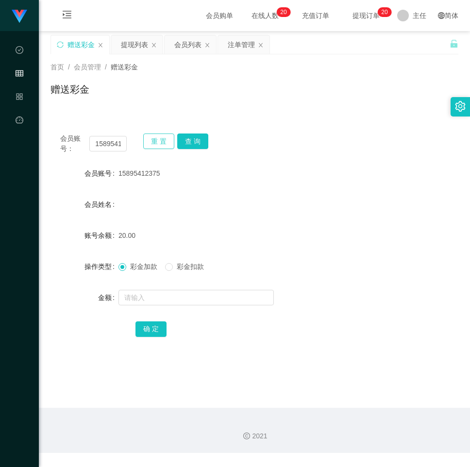
click at [146, 140] on button "重 置" at bounding box center [158, 141] width 31 height 16
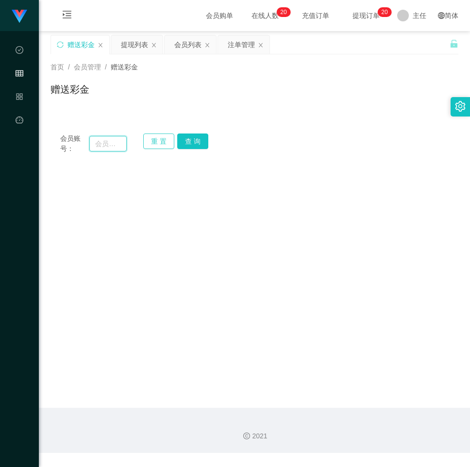
drag, startPoint x: 107, startPoint y: 145, endPoint x: 171, endPoint y: 145, distance: 64.1
click at [107, 145] on input "text" at bounding box center [107, 144] width 37 height 16
paste input "54321789"
type input "54321789"
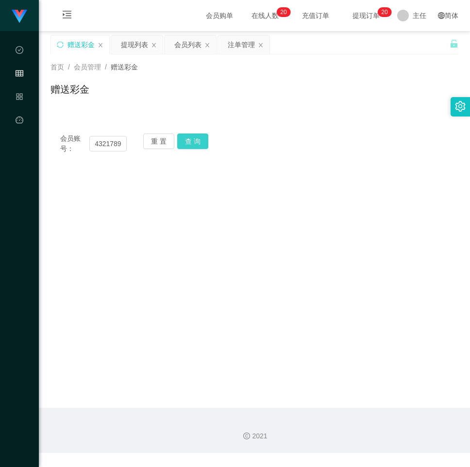
click at [189, 144] on button "查 询" at bounding box center [192, 141] width 31 height 16
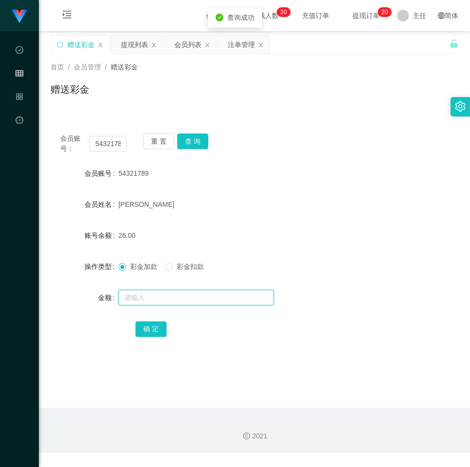
drag, startPoint x: 177, startPoint y: 301, endPoint x: 176, endPoint y: 310, distance: 8.9
click at [177, 301] on input "text" at bounding box center [195, 298] width 155 height 16
type input "3"
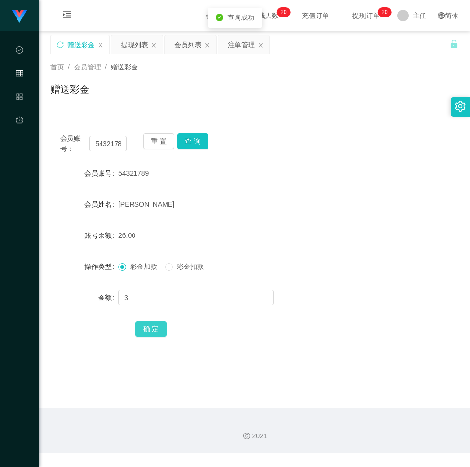
click at [154, 336] on div "确 定" at bounding box center [254, 328] width 238 height 19
click at [153, 331] on button "确 定" at bounding box center [150, 329] width 31 height 16
click at [400, 411] on div "2021" at bounding box center [254, 430] width 431 height 45
drag, startPoint x: 444, startPoint y: 154, endPoint x: 395, endPoint y: 169, distance: 51.0
click at [441, 156] on div "会员账号： 54321789 重 置 查 询 会员账号 54321789 会员姓名 [PERSON_NAME] 账号余额 29.00 操作类型 彩金加款 彩金…" at bounding box center [254, 242] width 408 height 236
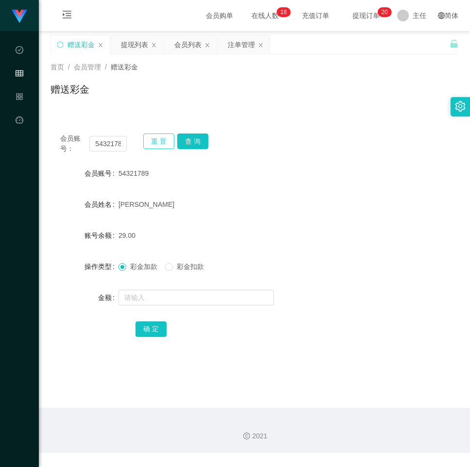
drag, startPoint x: 162, startPoint y: 139, endPoint x: 124, endPoint y: 143, distance: 37.6
click at [161, 139] on button "重 置" at bounding box center [158, 141] width 31 height 16
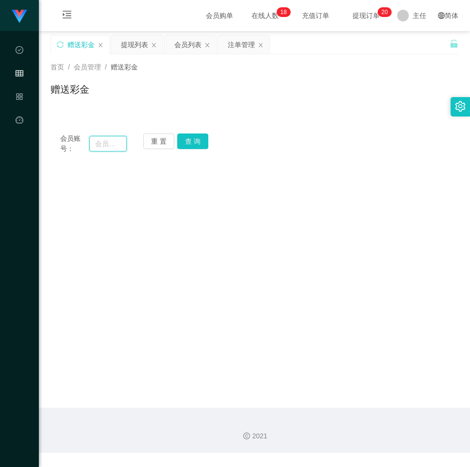
drag, startPoint x: 120, startPoint y: 143, endPoint x: 136, endPoint y: 143, distance: 15.5
click at [120, 143] on input "text" at bounding box center [107, 144] width 37 height 16
paste input "huahua"
type input "huahua"
click at [187, 139] on button "查 询" at bounding box center [192, 141] width 31 height 16
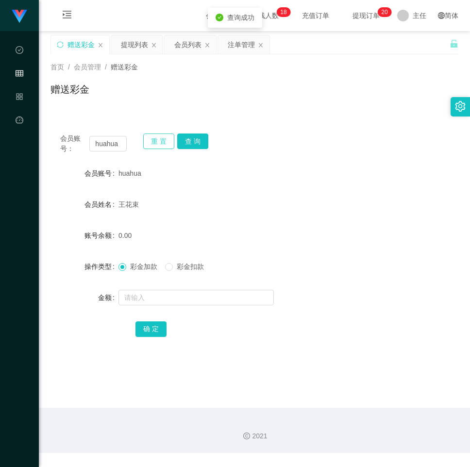
click at [150, 142] on button "重 置" at bounding box center [158, 141] width 31 height 16
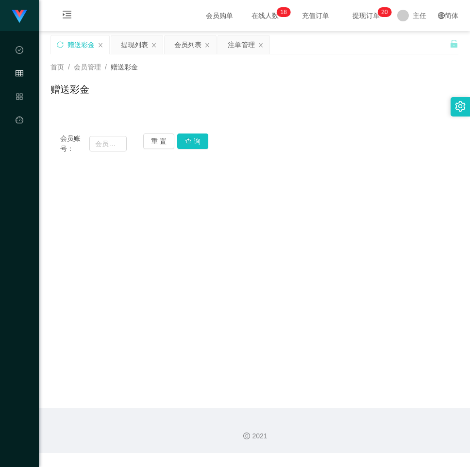
click at [336, 216] on main "关闭左侧 关闭右侧 关闭其它 刷新页面 赠送彩金 提现列表 会员列表 注单管理 首页 / 会员管理 / 赠送彩金 / 赠送彩金 会员账号： 重 置 查 询 会…" at bounding box center [254, 219] width 431 height 377
click at [151, 142] on button "重 置" at bounding box center [158, 141] width 31 height 16
click at [317, 151] on div "会员账号： 重 置 查 询" at bounding box center [254, 143] width 408 height 20
click at [336, 134] on div "会员账号： 重 置 查 询" at bounding box center [254, 143] width 408 height 20
click at [158, 143] on button "重 置" at bounding box center [158, 141] width 31 height 16
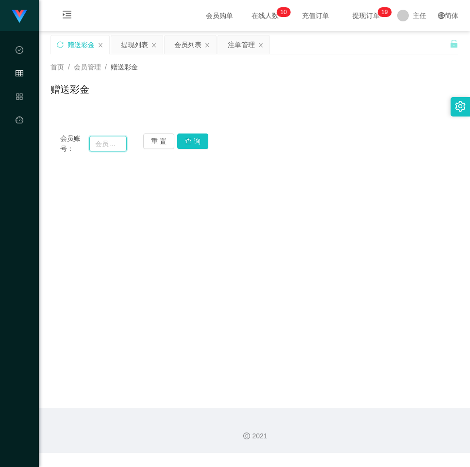
click at [121, 147] on input "text" at bounding box center [107, 144] width 37 height 16
paste input "j1112"
type input "j1112"
drag, startPoint x: 177, startPoint y: 134, endPoint x: 183, endPoint y: 138, distance: 6.3
click at [177, 134] on button "查 询" at bounding box center [192, 141] width 31 height 16
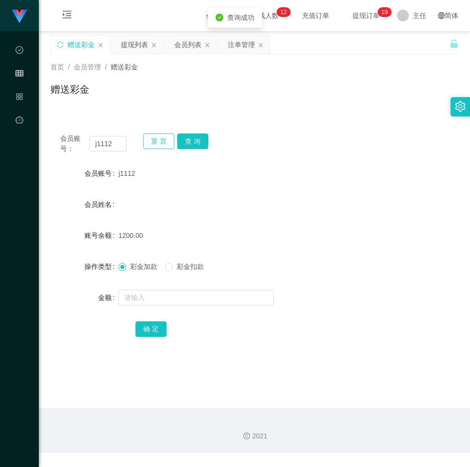
click at [151, 144] on button "重 置" at bounding box center [158, 141] width 31 height 16
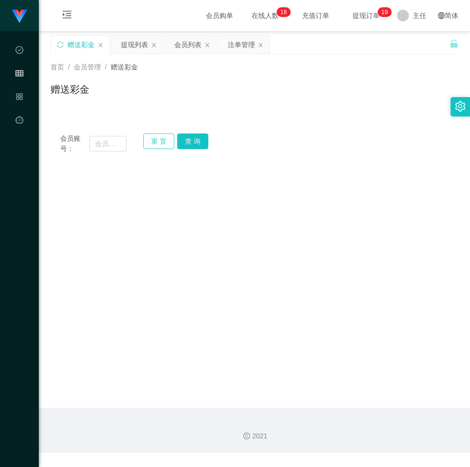
click at [154, 139] on button "重 置" at bounding box center [158, 141] width 31 height 16
click at [101, 148] on input "text" at bounding box center [107, 144] width 37 height 16
paste input "qq1149"
type input "qq1149"
click at [185, 147] on button "查 询" at bounding box center [192, 141] width 31 height 16
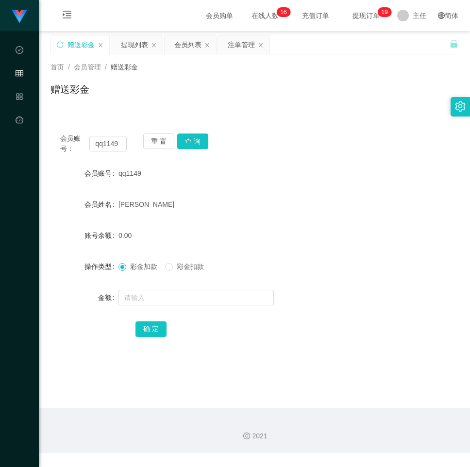
click at [355, 214] on form "会员账号 qq1149 会员姓名 荣荣 账号余额 0.00 操作类型 彩金加款 彩金扣款 金额 确 定" at bounding box center [254, 251] width 408 height 175
click at [156, 144] on button "重 置" at bounding box center [158, 141] width 31 height 16
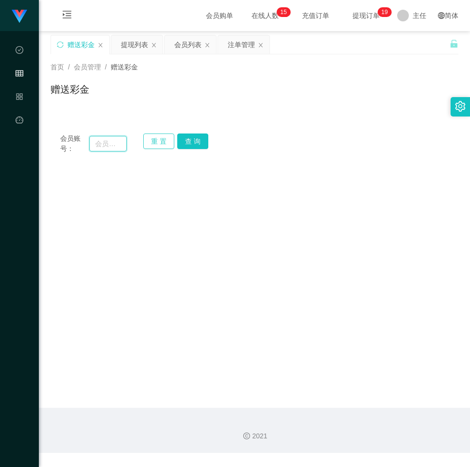
drag, startPoint x: 112, startPoint y: 144, endPoint x: 164, endPoint y: 143, distance: 52.4
click at [112, 144] on input "text" at bounding box center [107, 144] width 37 height 16
paste input "zz1105"
type input "zz1105"
click at [192, 139] on button "查 询" at bounding box center [192, 141] width 31 height 16
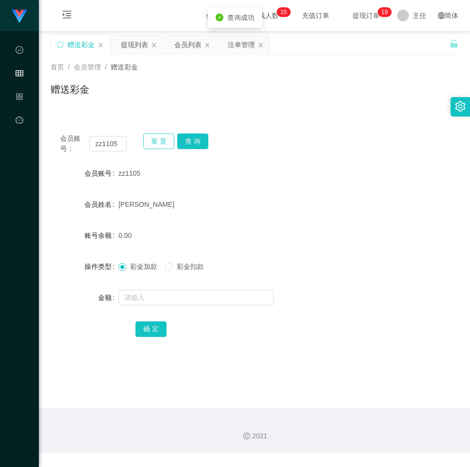
click at [160, 140] on button "重 置" at bounding box center [158, 141] width 31 height 16
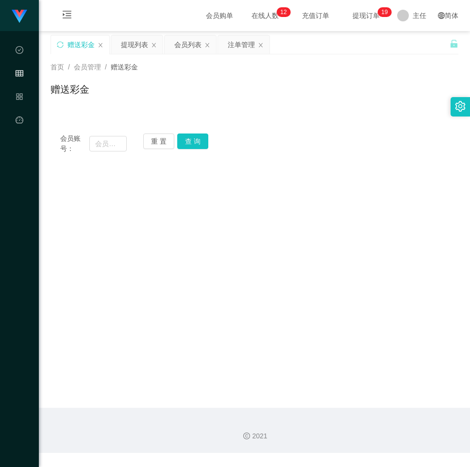
drag, startPoint x: 462, startPoint y: 170, endPoint x: 233, endPoint y: 178, distance: 228.7
click at [461, 171] on main "关闭左侧 关闭右侧 关闭其它 刷新页面 赠送彩金 提现列表 会员列表 注单管理 首页 / 会员管理 / 赠送彩金 / 赠送彩金 会员账号： 重 置 查 询 会…" at bounding box center [254, 219] width 431 height 377
click at [143, 144] on button "重 置" at bounding box center [158, 141] width 31 height 16
click at [110, 143] on input "text" at bounding box center [107, 144] width 37 height 16
paste input "aaa666"
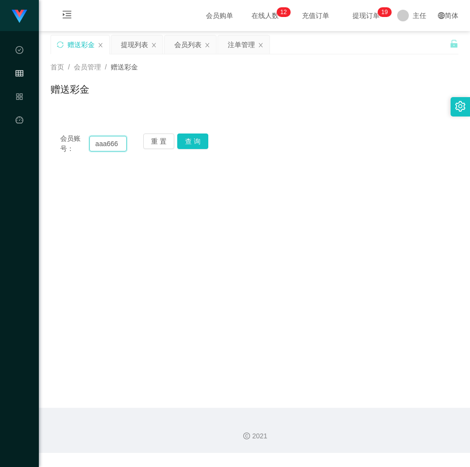
type input "aaa666"
click at [181, 138] on button "查 询" at bounding box center [192, 141] width 31 height 16
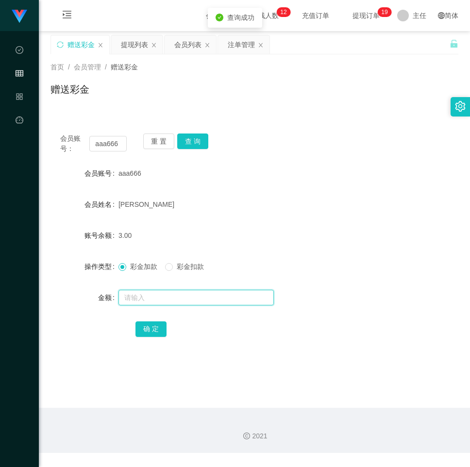
click at [168, 294] on input "text" at bounding box center [195, 298] width 155 height 16
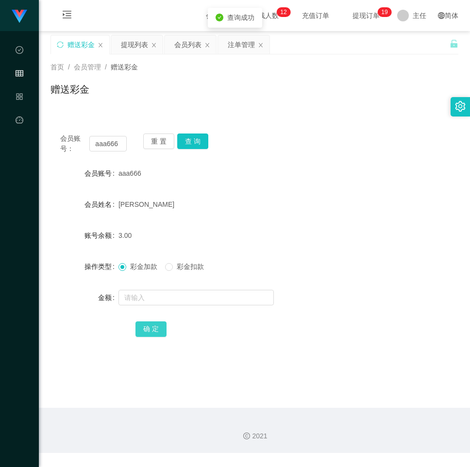
click at [152, 332] on button "确 定" at bounding box center [150, 329] width 31 height 16
drag, startPoint x: 305, startPoint y: 164, endPoint x: 276, endPoint y: 173, distance: 30.4
click at [305, 164] on div "aaa666" at bounding box center [237, 173] width 238 height 19
drag, startPoint x: 168, startPoint y: 136, endPoint x: 150, endPoint y: 112, distance: 30.3
click at [167, 136] on button "重 置" at bounding box center [158, 141] width 31 height 16
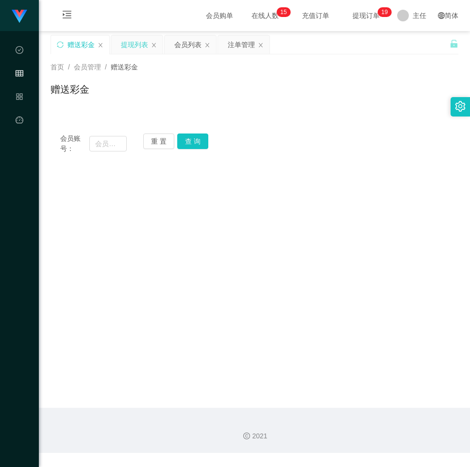
click at [137, 47] on div "提现列表" at bounding box center [134, 44] width 27 height 18
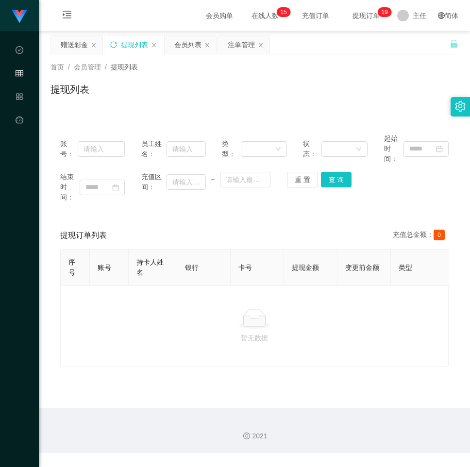
click at [115, 45] on icon "图标: sync" at bounding box center [113, 44] width 7 height 7
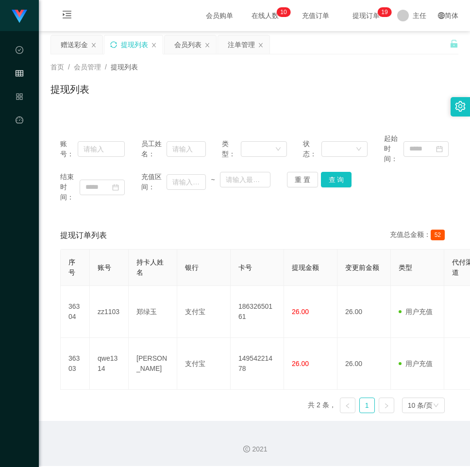
drag, startPoint x: 375, startPoint y: 98, endPoint x: 284, endPoint y: 90, distance: 91.1
click at [375, 99] on div "提现列表" at bounding box center [254, 93] width 408 height 22
click at [75, 43] on div "赠送彩金" at bounding box center [74, 44] width 27 height 18
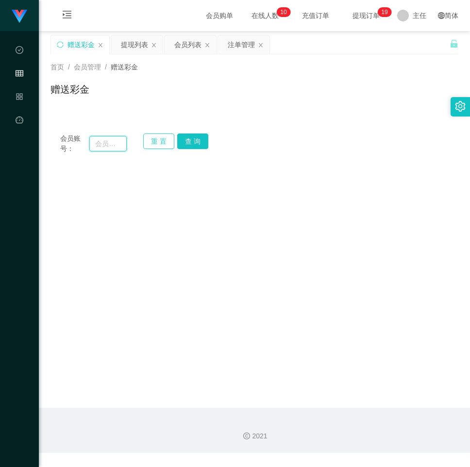
drag, startPoint x: 105, startPoint y: 147, endPoint x: 152, endPoint y: 141, distance: 47.4
click at [107, 147] on input "text" at bounding box center [107, 144] width 37 height 16
paste input "222333588"
type input "222333588"
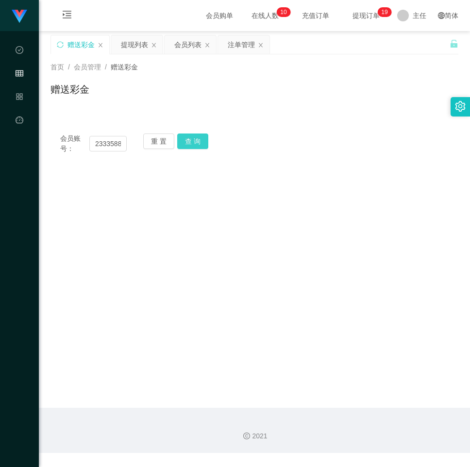
click at [185, 141] on button "查 询" at bounding box center [192, 141] width 31 height 16
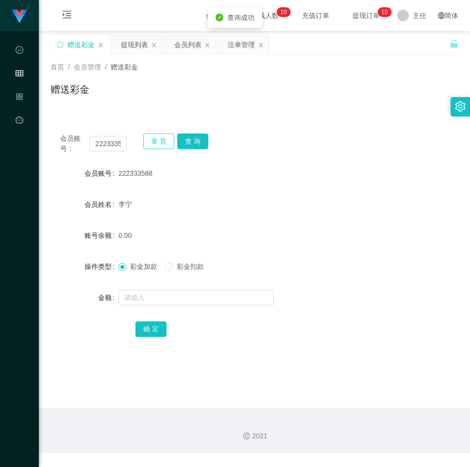
click at [155, 139] on button "重 置" at bounding box center [158, 141] width 31 height 16
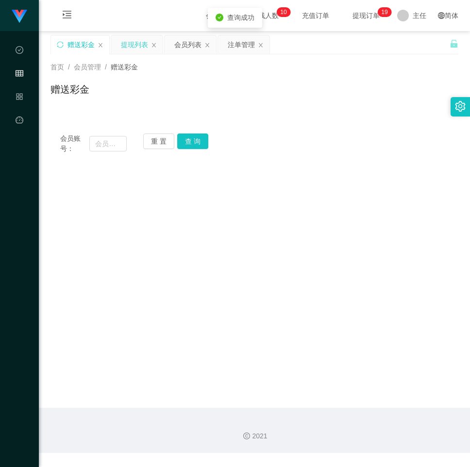
click at [136, 43] on div "提现列表" at bounding box center [134, 44] width 27 height 18
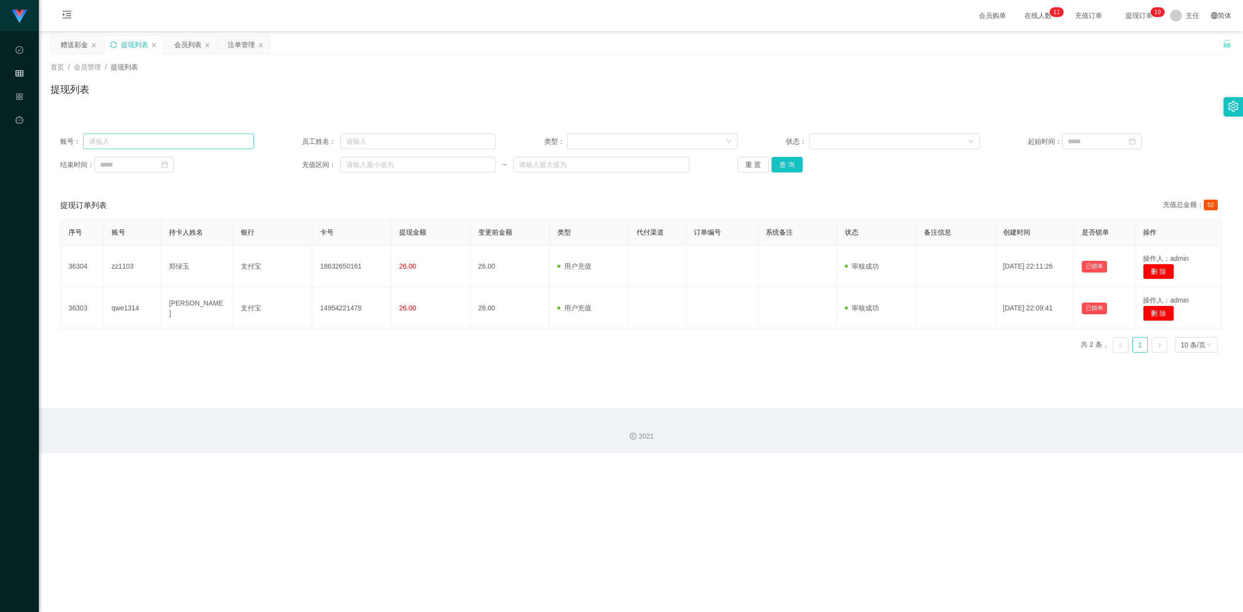
drag, startPoint x: 152, startPoint y: 129, endPoint x: 156, endPoint y: 148, distance: 19.4
click at [152, 133] on div "账号： 员工姓名： 类型： 状态： 起始时间： 结束时间： 充值区间： ~ 重 置 查 询" at bounding box center [640, 153] width 1180 height 58
click at [157, 148] on input "text" at bounding box center [168, 141] width 170 height 16
paste input "222333588"
type input "222333588"
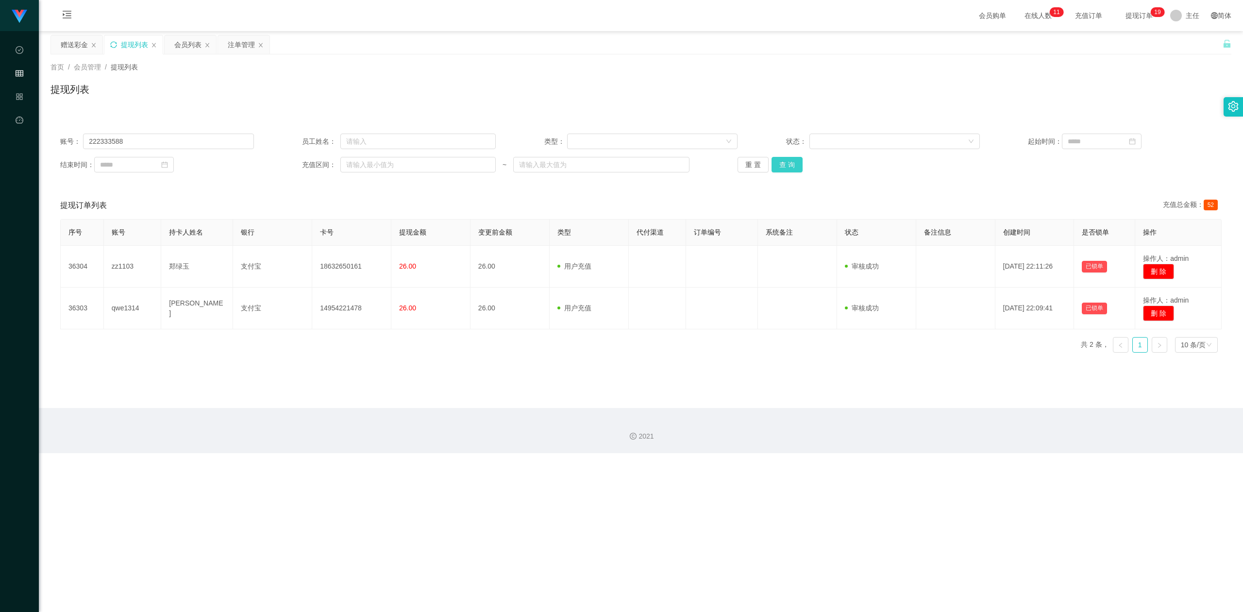
click at [469, 160] on button "查 询" at bounding box center [786, 165] width 31 height 16
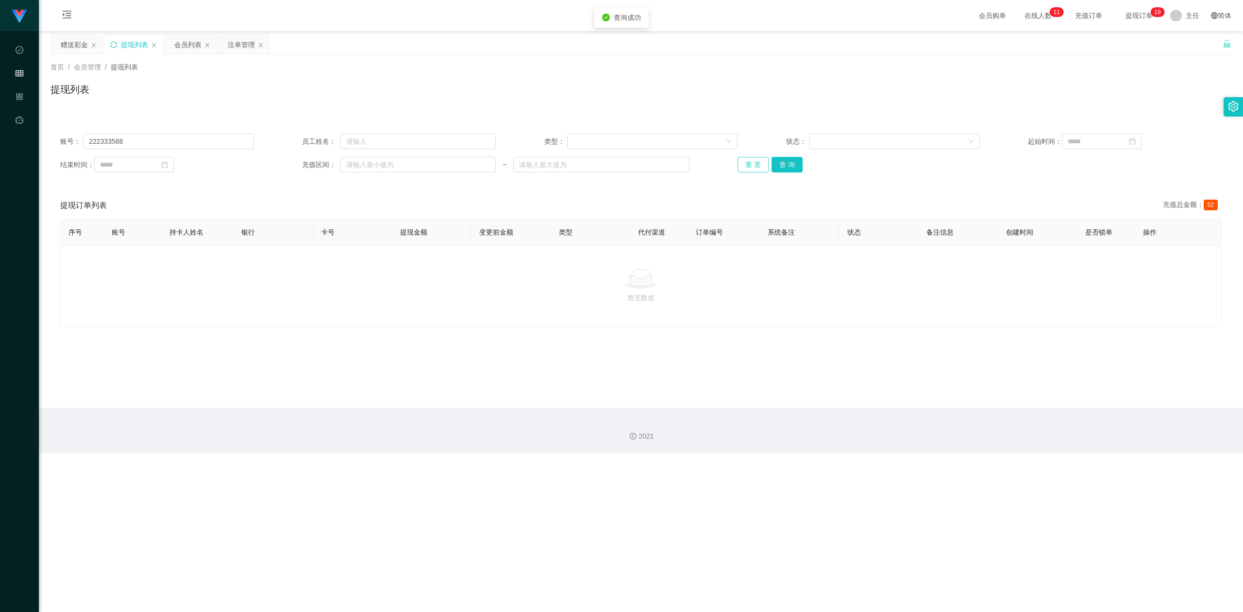
click at [469, 164] on button "重 置" at bounding box center [752, 165] width 31 height 16
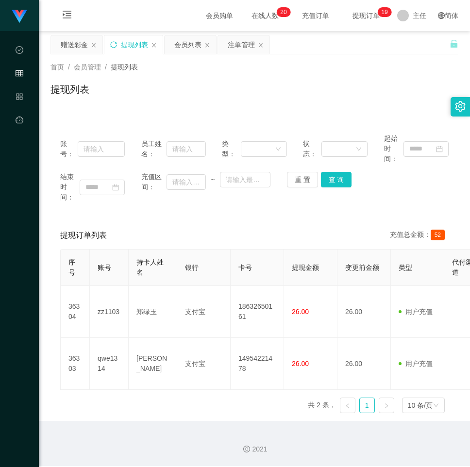
drag, startPoint x: 377, startPoint y: 71, endPoint x: 327, endPoint y: 82, distance: 50.6
click at [377, 71] on div "首页 / 会员管理 / 提现列表 /" at bounding box center [254, 67] width 408 height 10
click at [115, 42] on icon "图标: sync" at bounding box center [113, 44] width 6 height 6
click at [349, 87] on div "提现列表" at bounding box center [254, 93] width 408 height 22
click at [113, 44] on icon "图标: sync" at bounding box center [113, 44] width 7 height 7
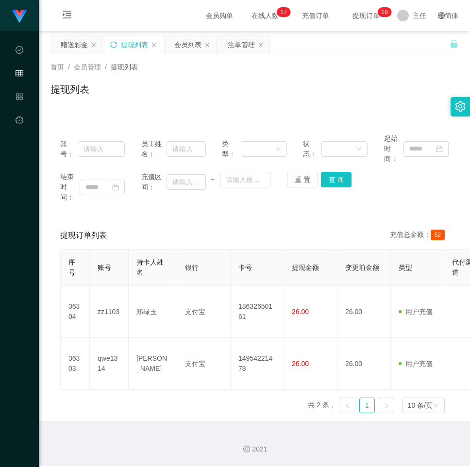
click at [329, 77] on div "首页 / 会员管理 / 提现列表 / 提现列表" at bounding box center [254, 83] width 408 height 42
click at [115, 45] on icon "图标: sync" at bounding box center [113, 44] width 7 height 7
click at [432, 71] on div "首页 / 会员管理 / 提现列表 /" at bounding box center [254, 67] width 408 height 10
click at [113, 44] on icon "图标: sync" at bounding box center [113, 44] width 7 height 7
click at [335, 88] on div "提现列表" at bounding box center [254, 93] width 408 height 22
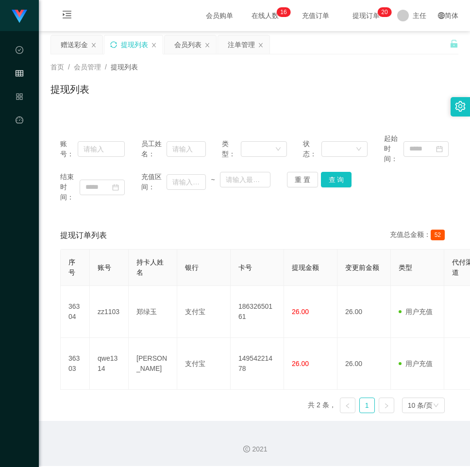
click at [116, 41] on icon "图标: sync" at bounding box center [113, 44] width 7 height 7
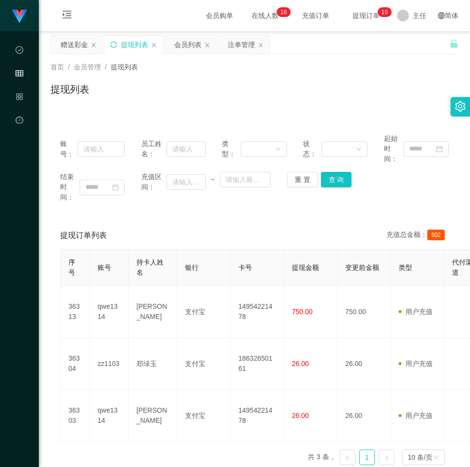
click at [412, 205] on div "账号： 员工姓名： 类型： 状态： 起始时间： 结束时间： 充值区间： ~ 重 置 查 询" at bounding box center [254, 168] width 408 height 88
click at [116, 47] on icon "图标: sync" at bounding box center [113, 44] width 6 height 6
click at [319, 88] on div "提现列表" at bounding box center [254, 93] width 408 height 22
click at [117, 44] on icon "图标: sync" at bounding box center [113, 44] width 7 height 7
click at [333, 74] on div "首页 / 会员管理 / 提现列表 / 提现列表" at bounding box center [254, 83] width 408 height 42
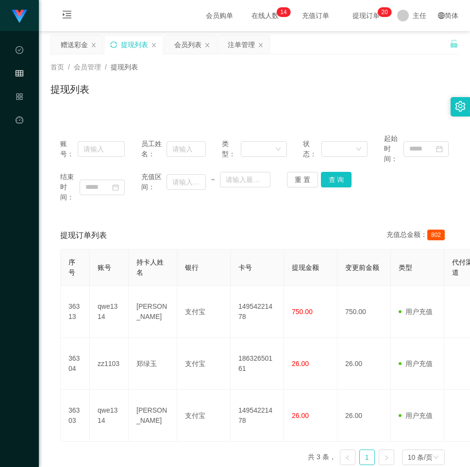
click at [111, 44] on icon "图标: sync" at bounding box center [113, 44] width 6 height 6
click at [352, 104] on div "提现列表" at bounding box center [254, 93] width 408 height 22
click at [114, 44] on icon "图标: sync" at bounding box center [113, 44] width 7 height 7
click at [371, 103] on div "提现列表" at bounding box center [254, 93] width 408 height 22
click at [117, 45] on div "提现列表" at bounding box center [133, 44] width 58 height 18
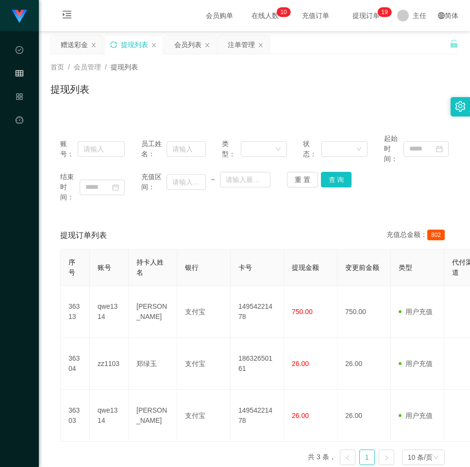
click at [116, 45] on icon "图标: sync" at bounding box center [113, 44] width 7 height 7
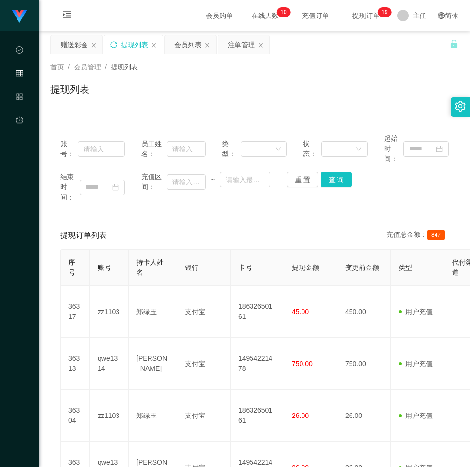
click at [304, 88] on div "提现列表" at bounding box center [254, 93] width 408 height 22
click at [117, 43] on div "提现列表" at bounding box center [133, 44] width 58 height 18
click at [115, 45] on icon "图标: sync" at bounding box center [113, 44] width 7 height 7
click at [326, 72] on div "首页 / 会员管理 / 提现列表 /" at bounding box center [254, 67] width 408 height 10
click at [114, 42] on icon "图标: sync" at bounding box center [113, 44] width 6 height 6
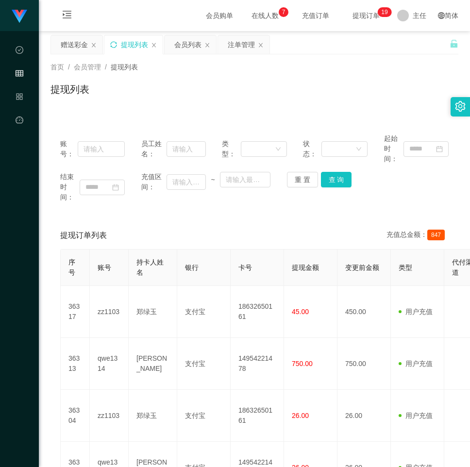
click at [356, 98] on div "提现列表" at bounding box center [254, 93] width 408 height 22
drag, startPoint x: 356, startPoint y: 98, endPoint x: 354, endPoint y: 74, distance: 23.4
click at [356, 97] on div "提现列表" at bounding box center [254, 93] width 408 height 22
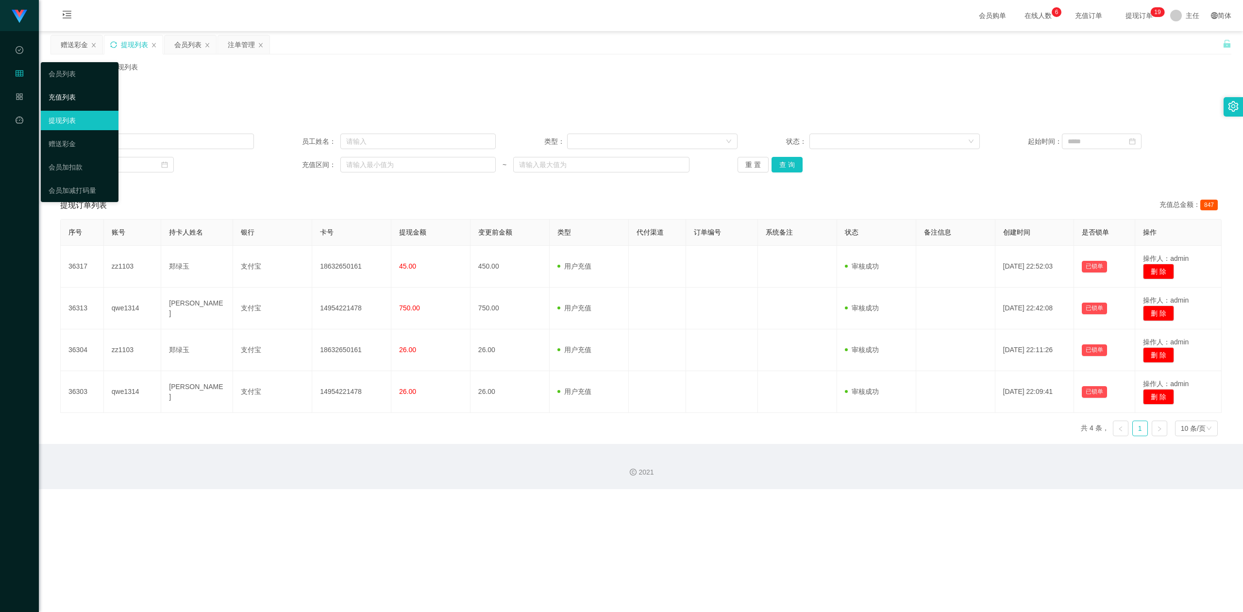
drag, startPoint x: 69, startPoint y: 90, endPoint x: 84, endPoint y: 96, distance: 16.6
click at [69, 90] on link "充值列表" at bounding box center [80, 96] width 62 height 19
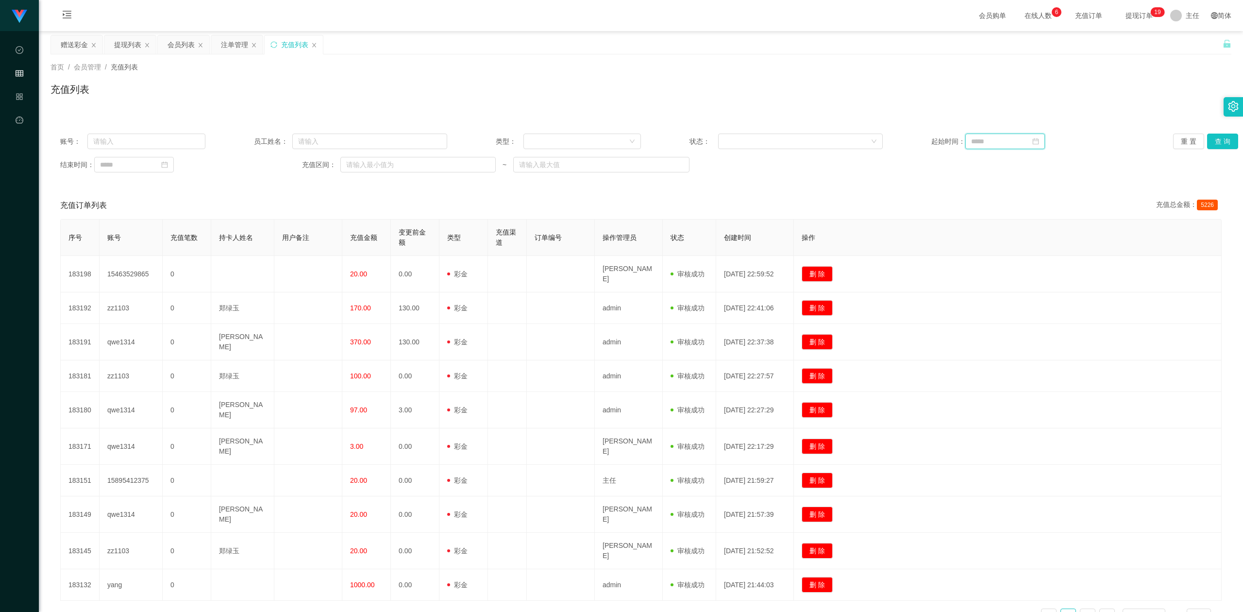
click at [469, 140] on input at bounding box center [1005, 141] width 80 height 16
click at [469, 161] on link "9月" at bounding box center [1039, 158] width 13 height 19
click at [469, 249] on link "八月" at bounding box center [1027, 249] width 21 height 12
drag, startPoint x: 1043, startPoint y: 195, endPoint x: 1094, endPoint y: 186, distance: 52.2
click at [469, 195] on div "1" at bounding box center [1045, 194] width 12 height 12
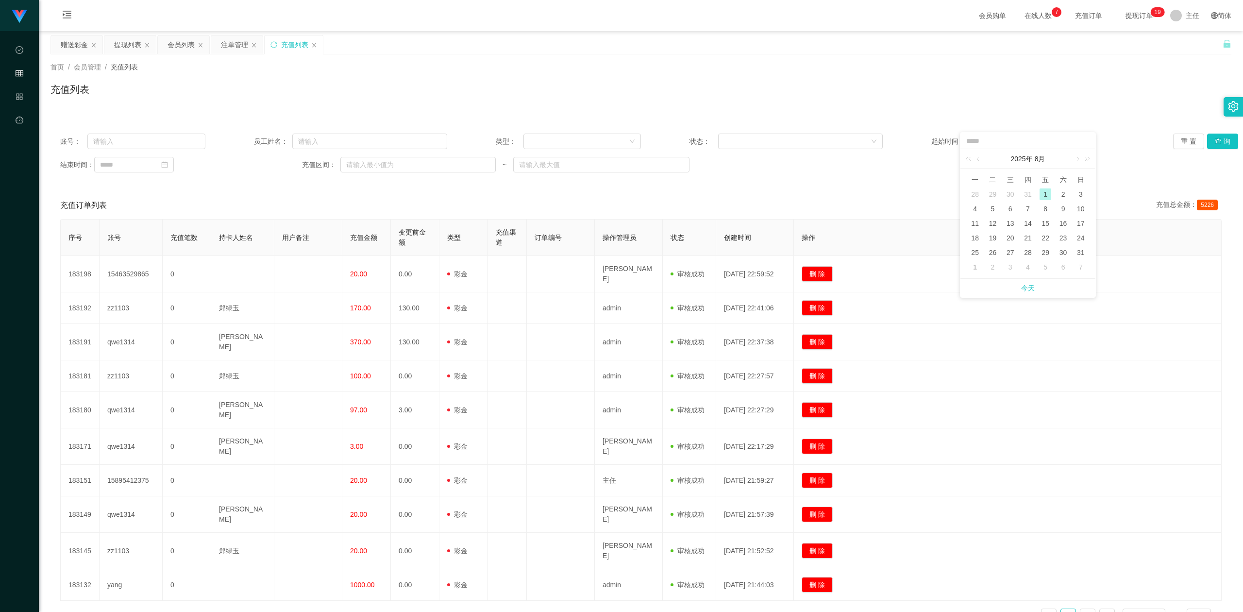
type input "**********"
click at [168, 166] on input at bounding box center [134, 165] width 80 height 16
click at [173, 185] on link "9月" at bounding box center [174, 181] width 13 height 19
click at [208, 274] on link "九月" at bounding box center [207, 272] width 21 height 12
click at [127, 276] on div "30" at bounding box center [127, 276] width 12 height 12
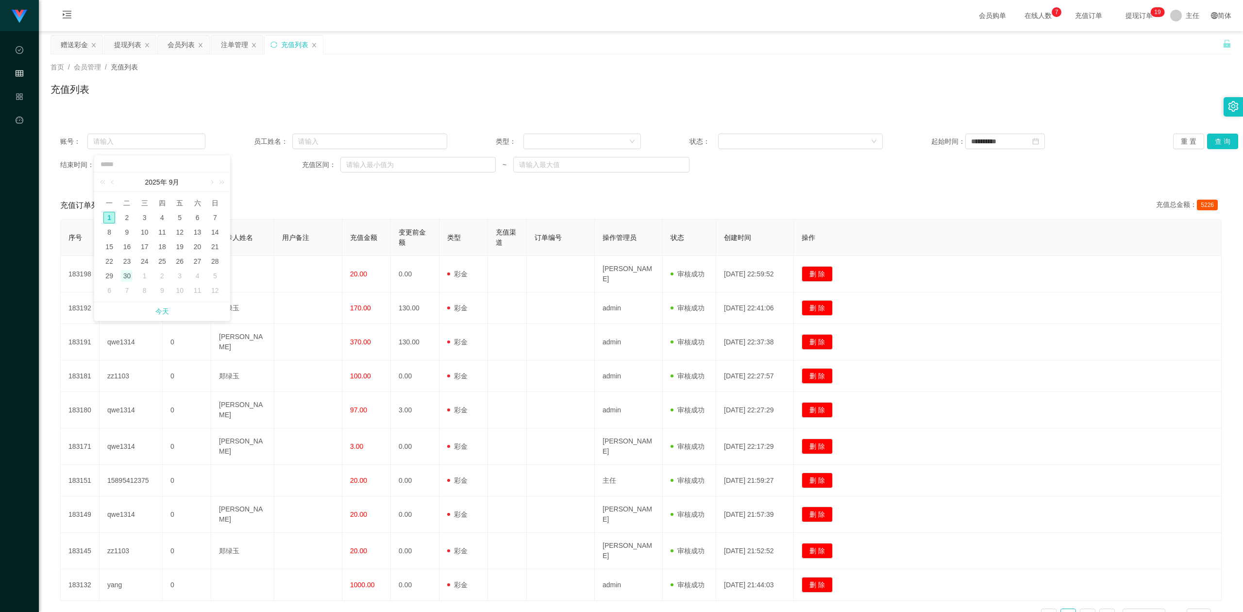
type input "**********"
click at [469, 144] on button "查 询" at bounding box center [1222, 141] width 31 height 16
click at [469, 142] on div at bounding box center [579, 141] width 100 height 15
click at [469, 163] on li "后台充值" at bounding box center [578, 161] width 117 height 16
click at [469, 138] on button "查 询" at bounding box center [1222, 141] width 31 height 16
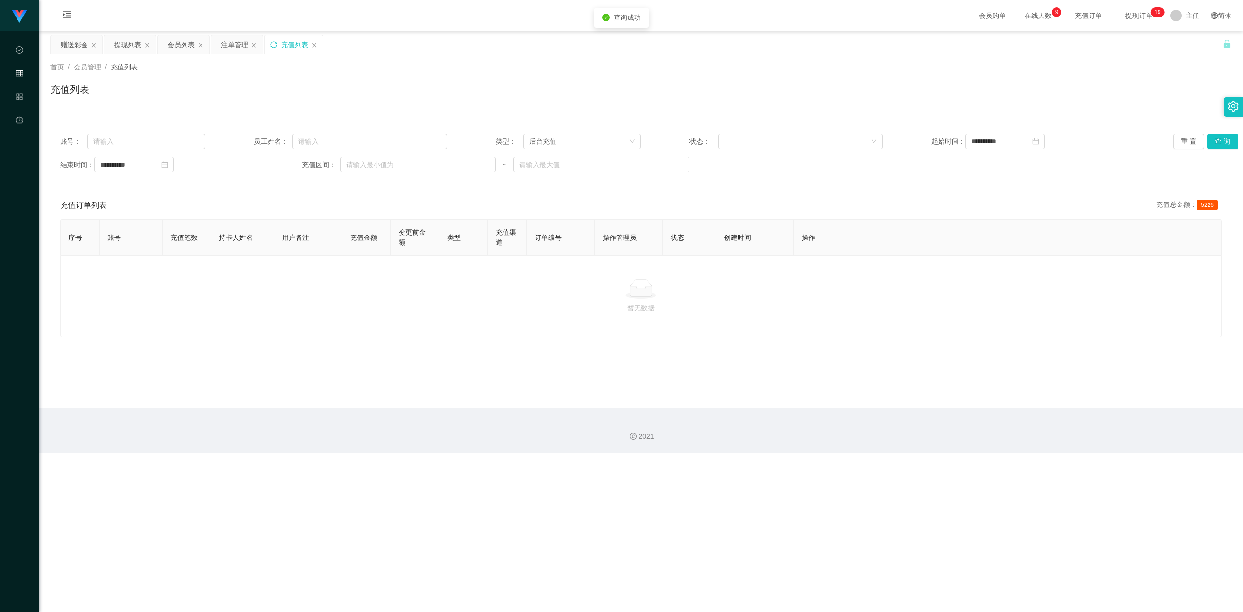
click at [272, 43] on icon "图标: sync" at bounding box center [273, 44] width 7 height 7
